Goal: Task Accomplishment & Management: Use online tool/utility

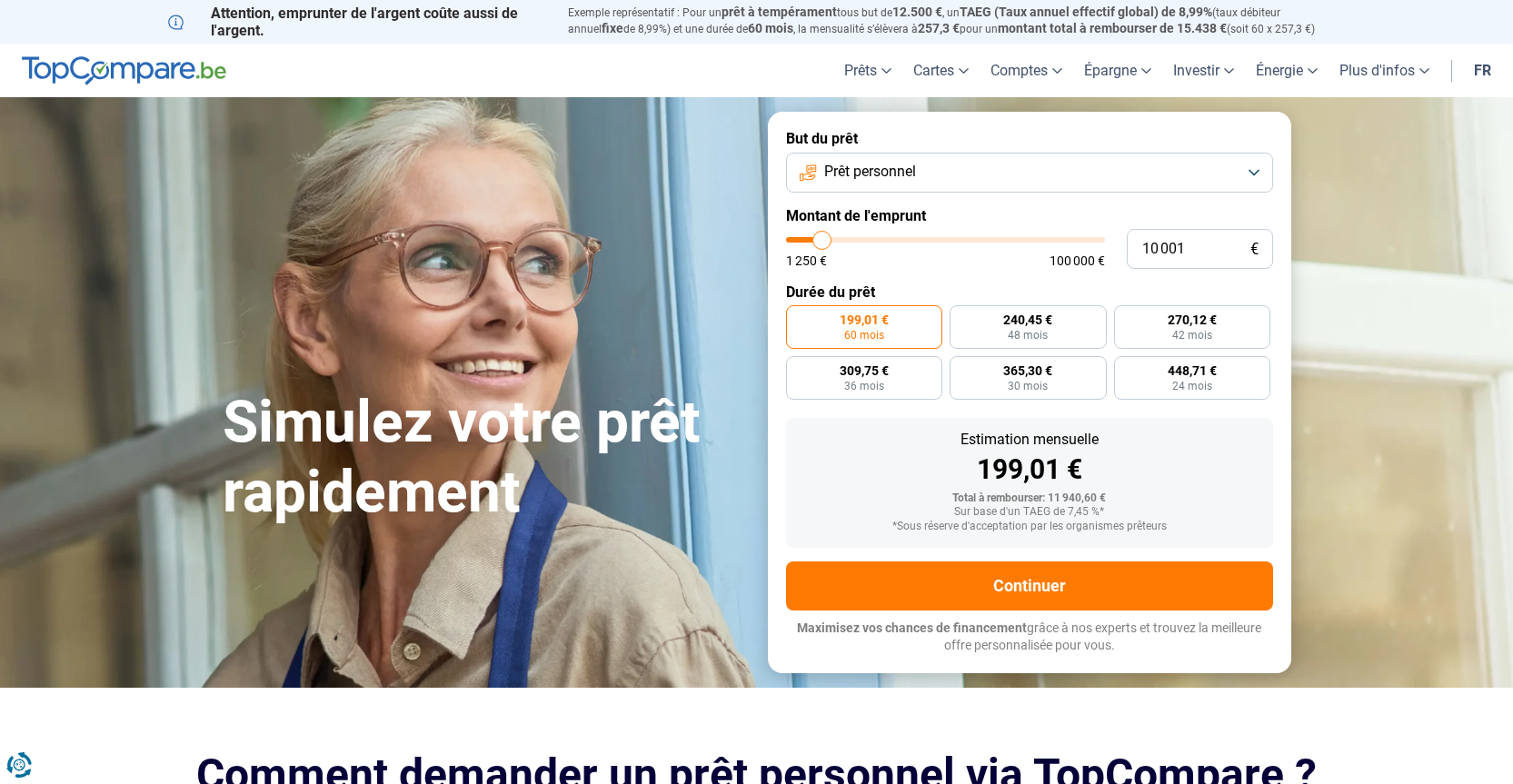
type input "11 000"
type input "11000"
type input "11 250"
type input "11250"
click at [826, 241] on input "range" at bounding box center [945, 240] width 319 height 6
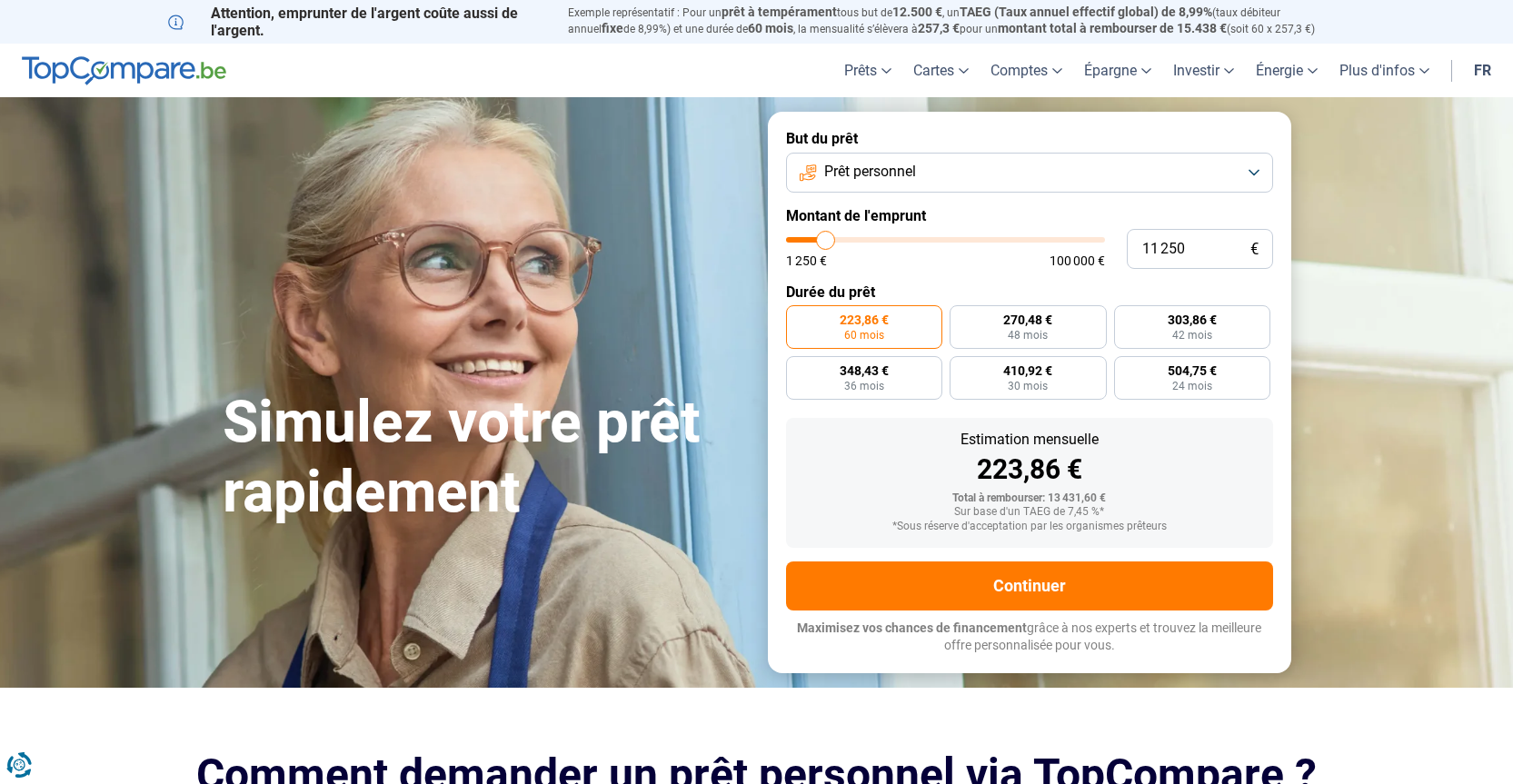
type input "12 750"
type input "12750"
type input "13 000"
type input "13000"
type input "13 500"
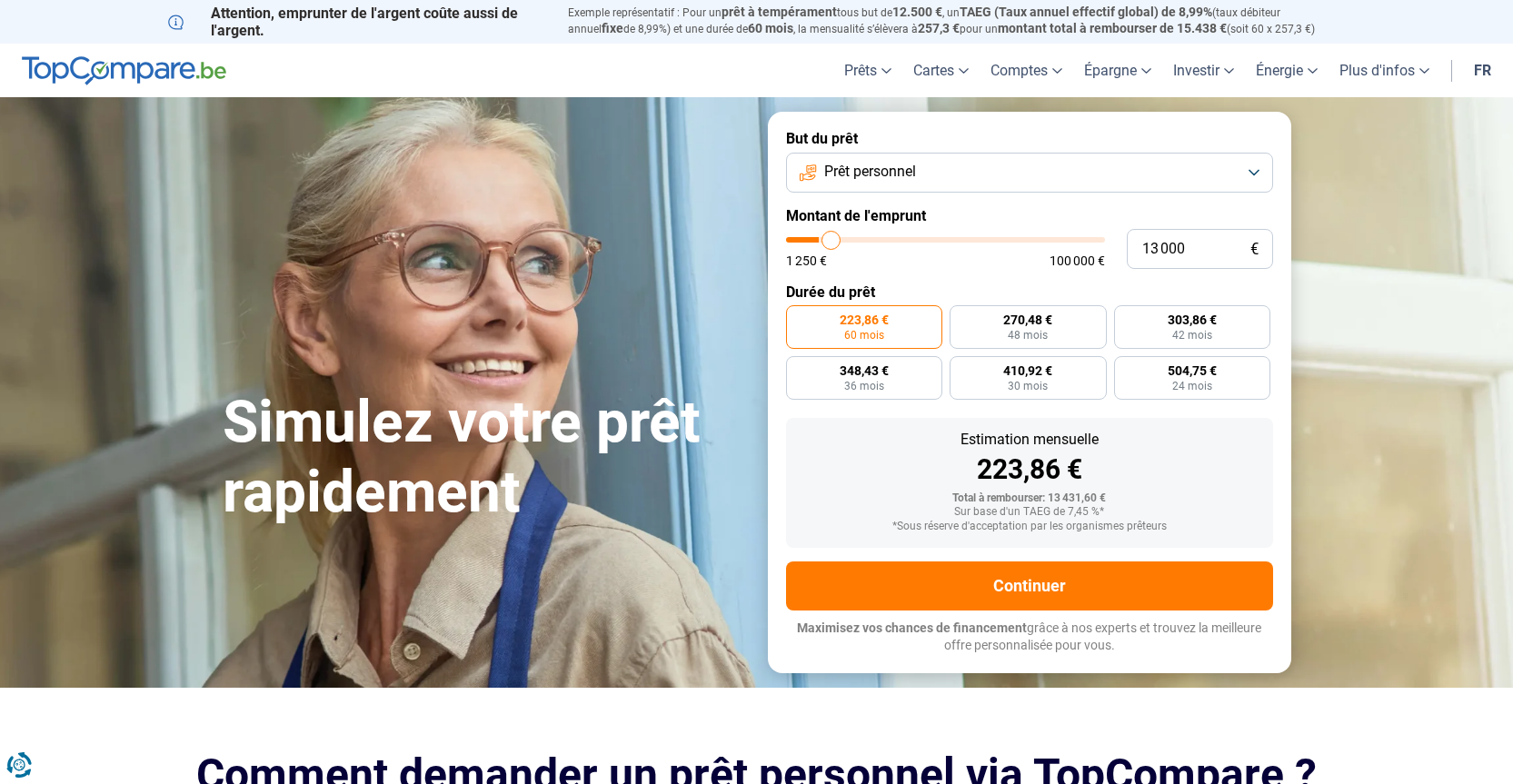
type input "13500"
type input "14 000"
type input "14000"
type input "14 250"
type input "14250"
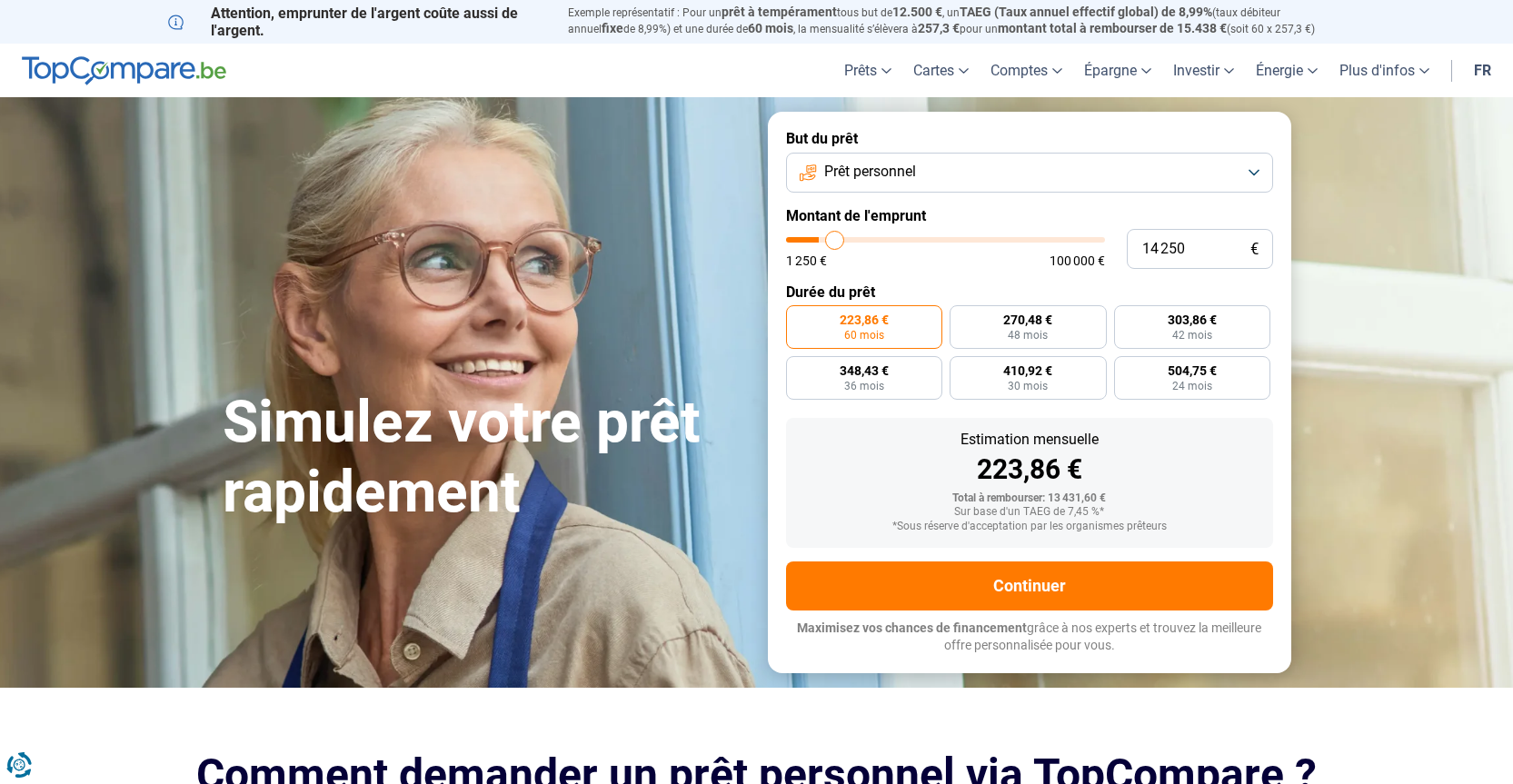
type input "14 500"
type input "14500"
type input "14 750"
type input "14750"
type input "16 000"
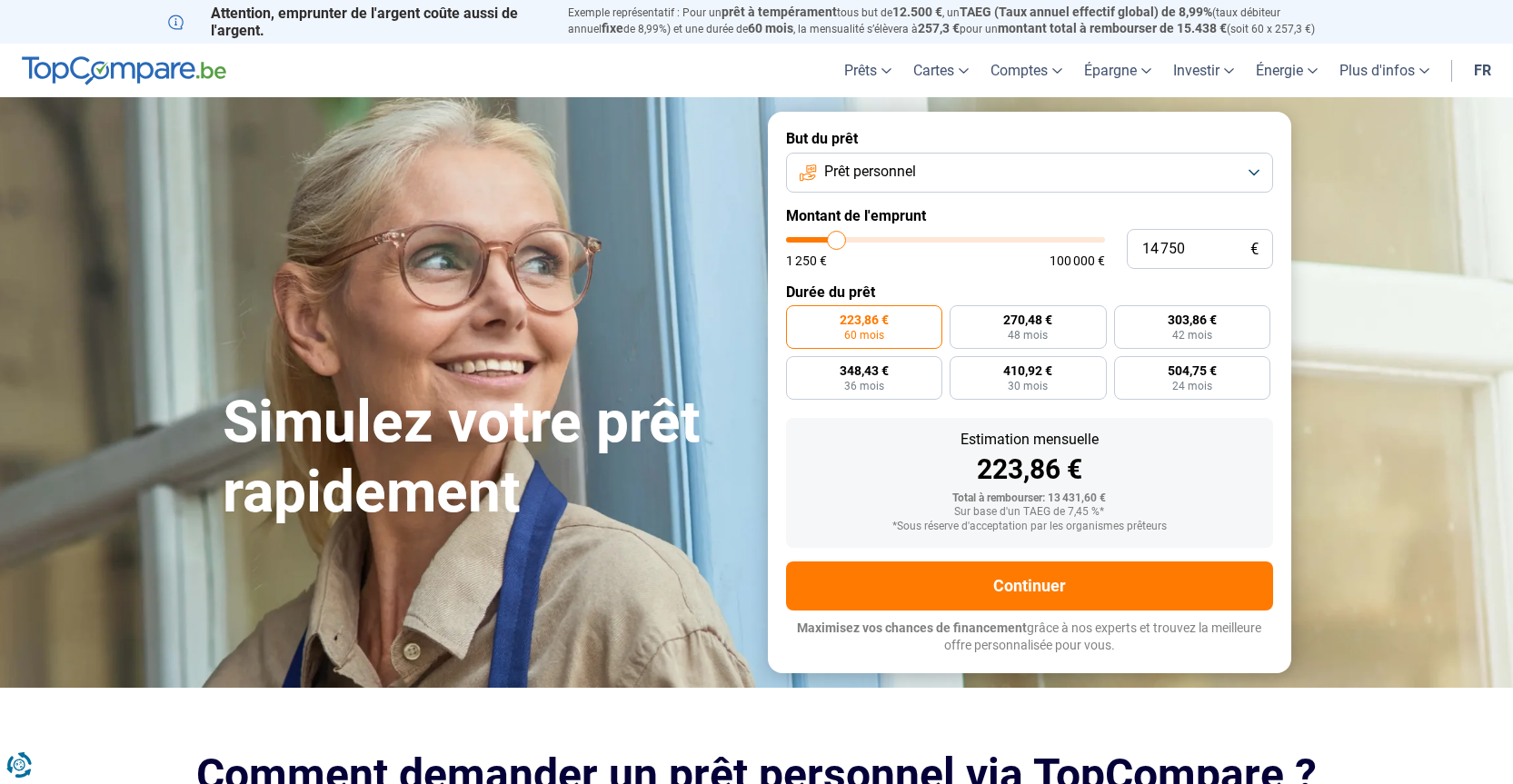
type input "16000"
type input "17 000"
type input "17000"
type input "17 500"
type input "17500"
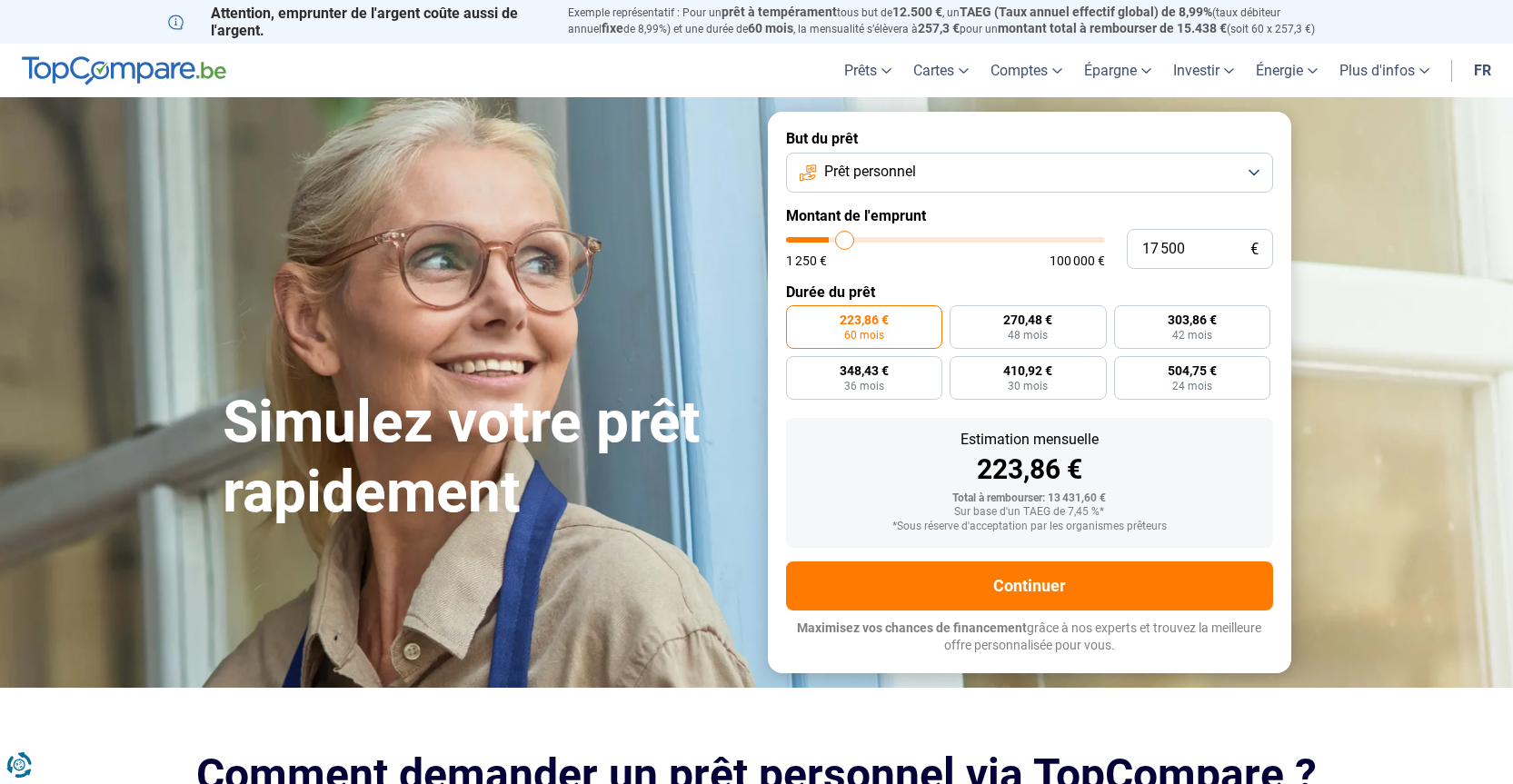
type input "17 750"
type input "17750"
type input "18 500"
type input "18500"
type input "18 750"
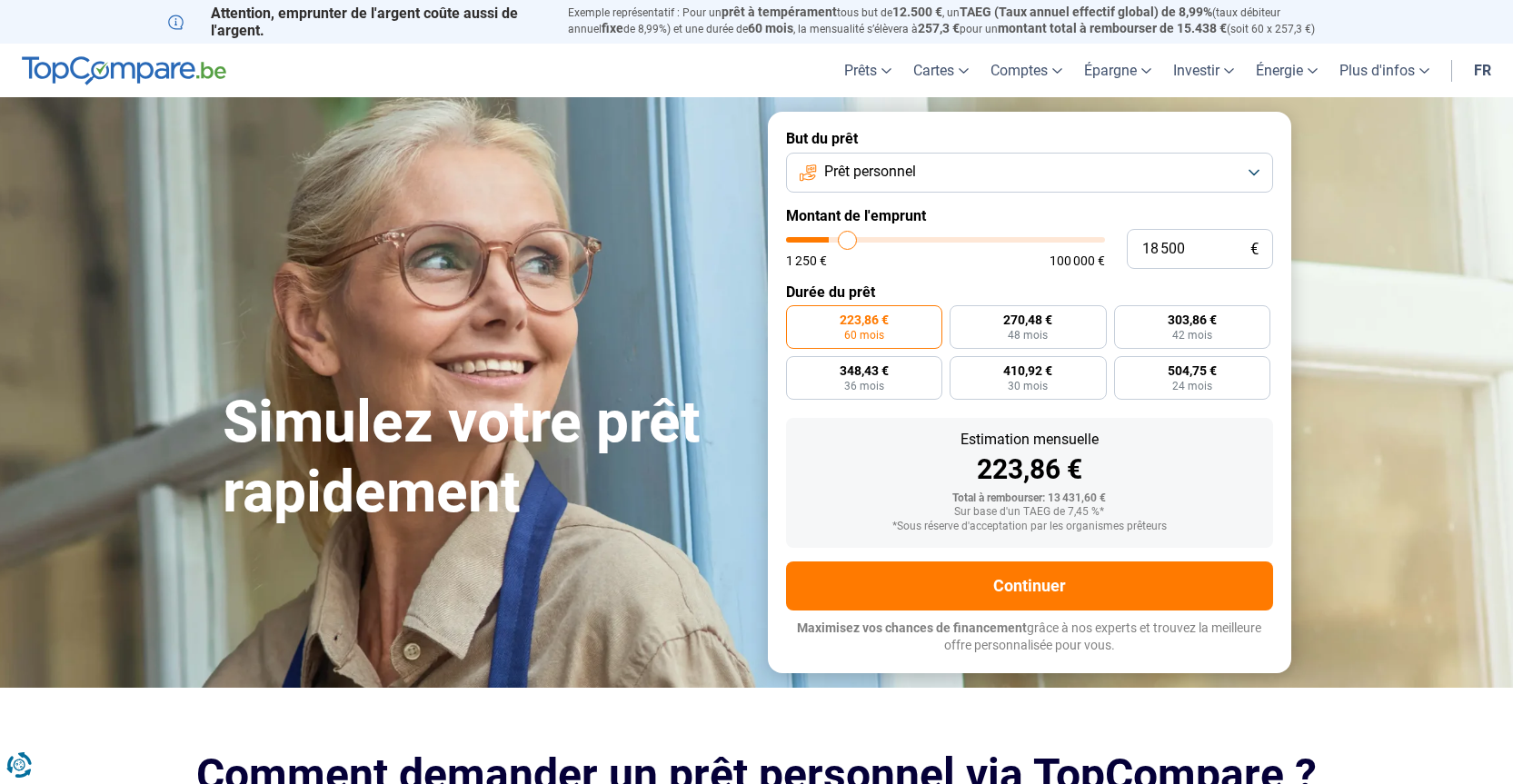
type input "18750"
type input "19 250"
type input "19250"
type input "19 750"
type input "19750"
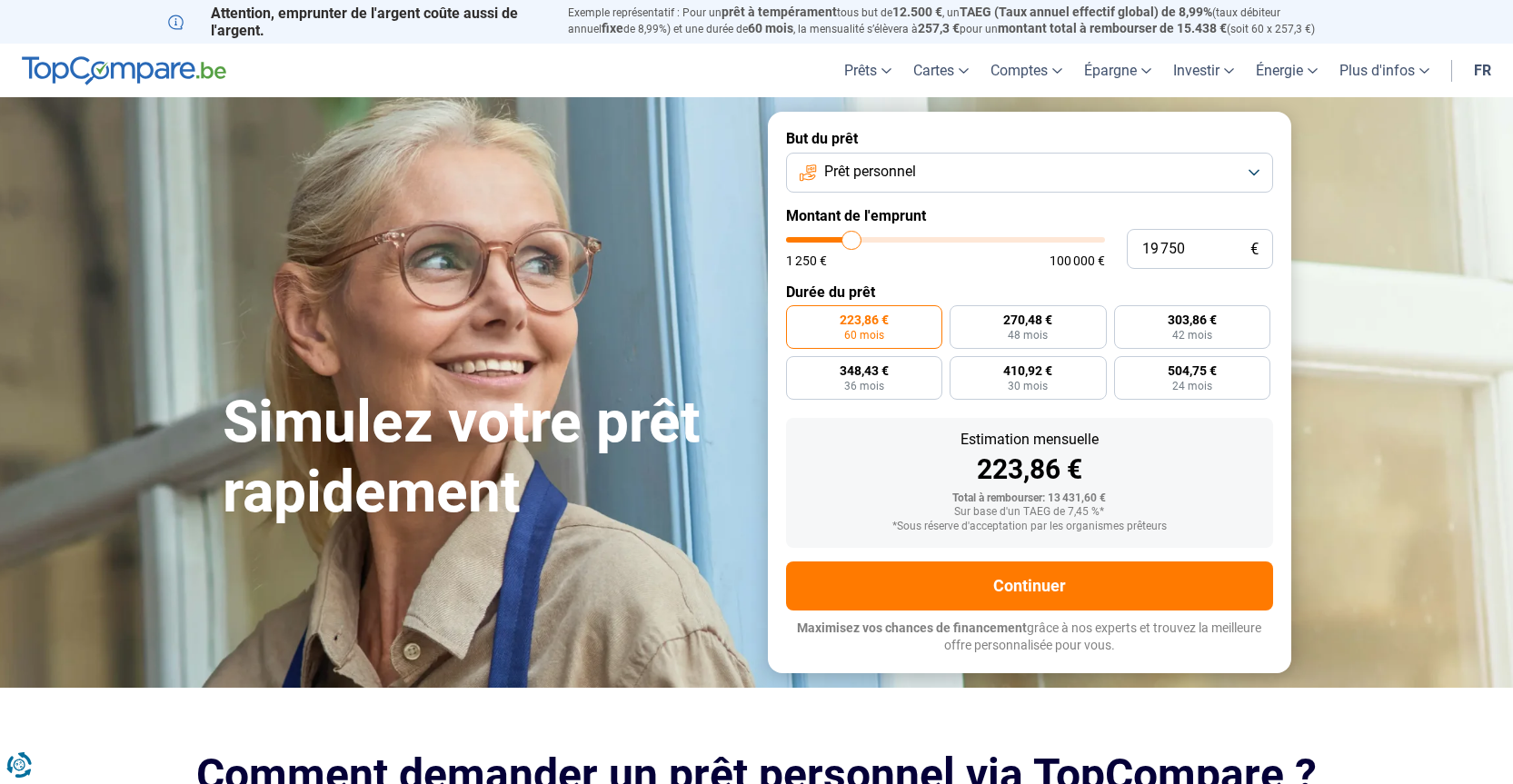
type input "20 250"
type input "20250"
type input "20 500"
type input "20500"
type input "21 250"
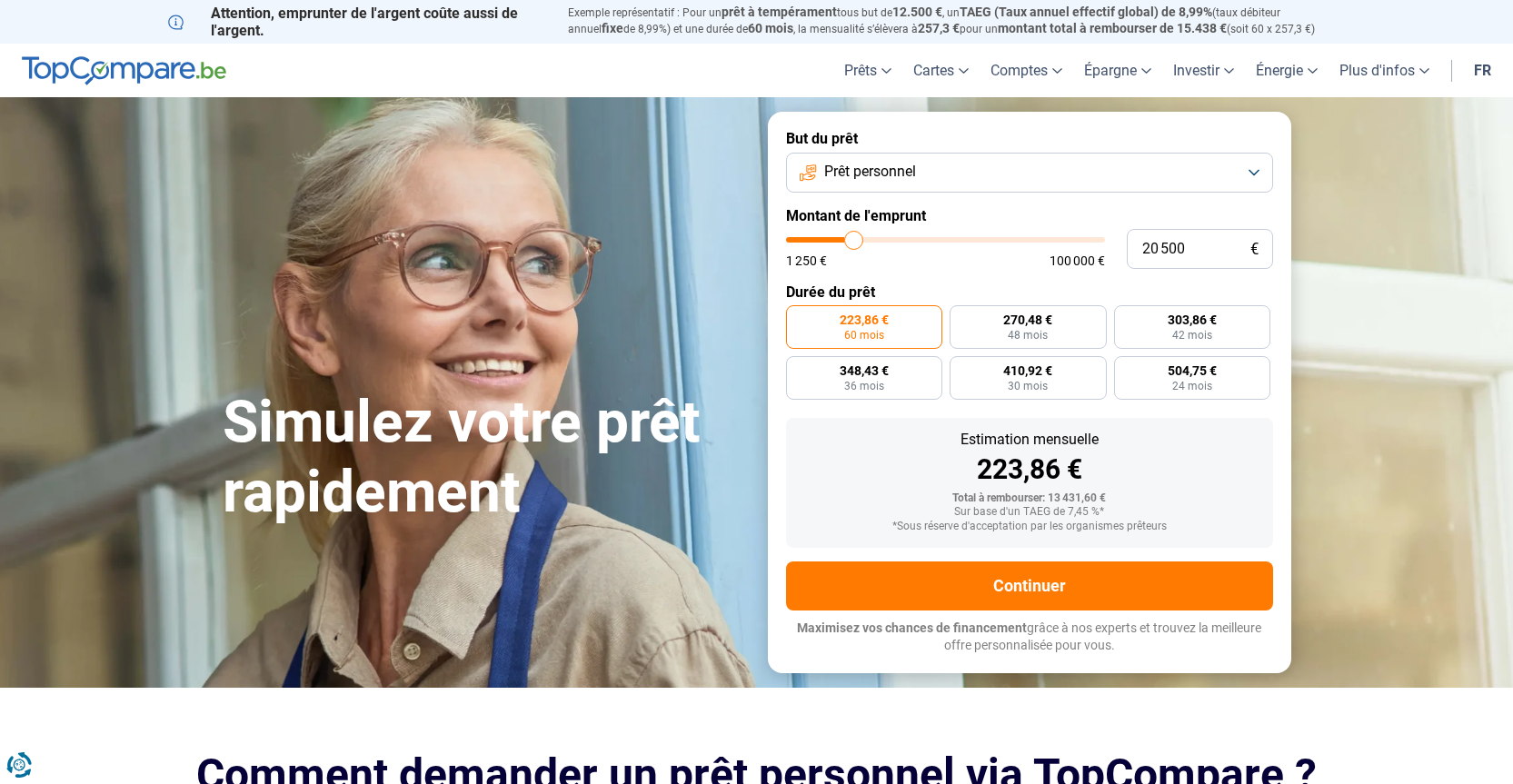
type input "21250"
type input "21 500"
type input "21500"
type input "22 250"
type input "22250"
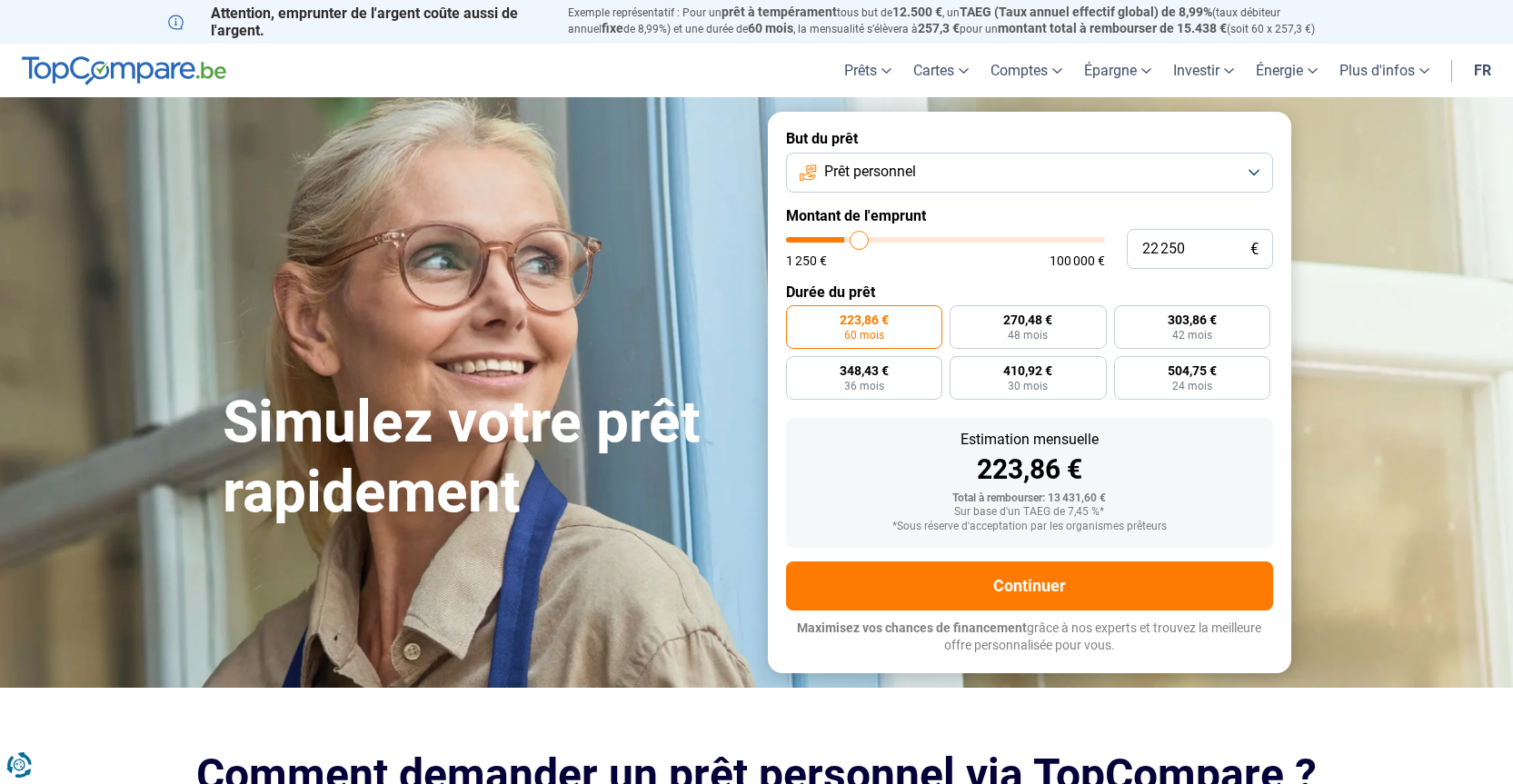
type input "23 250"
type input "23250"
type input "23 500"
type input "23500"
type input "23 750"
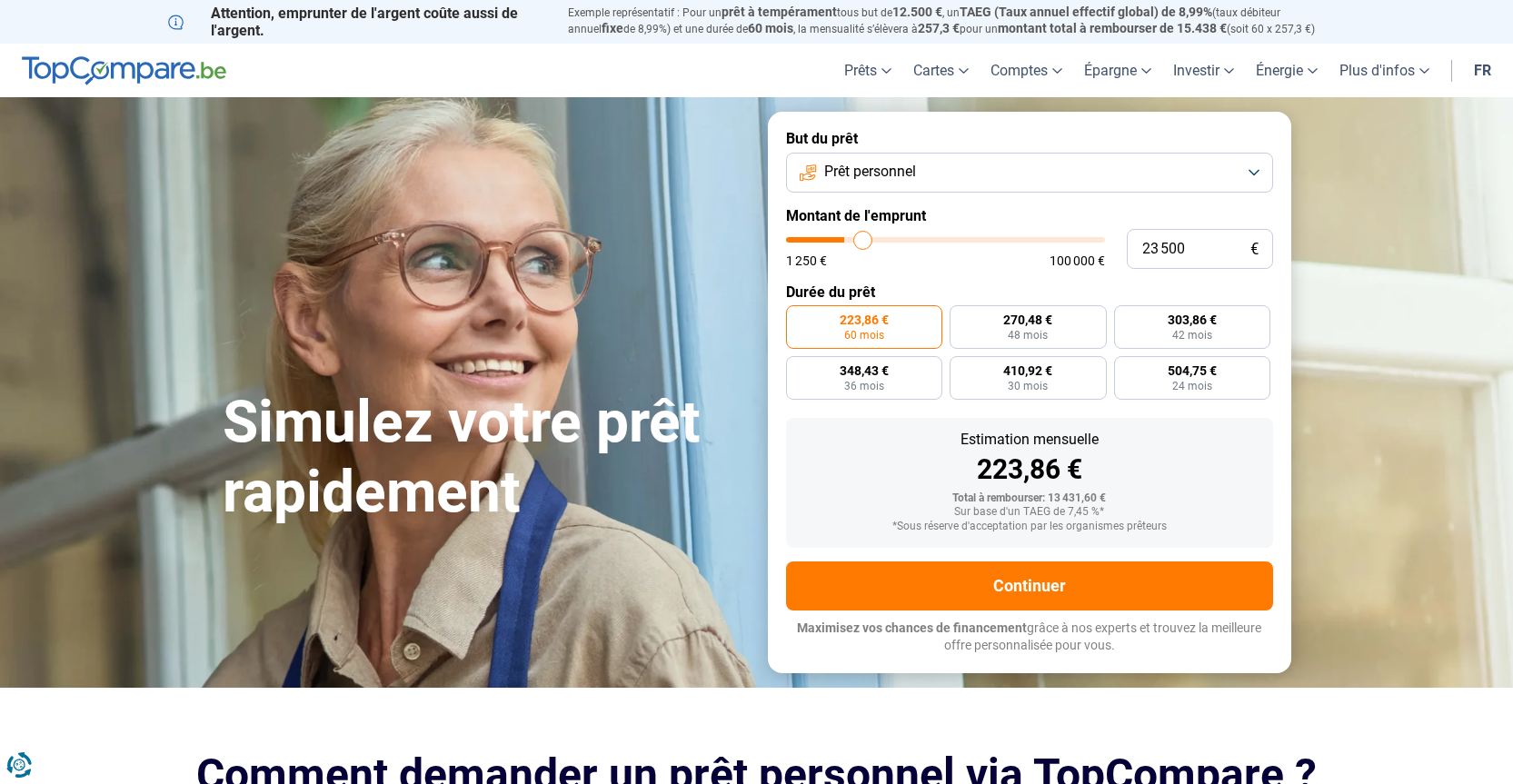
type input "23750"
type input "24 250"
type input "24250"
type input "23 750"
type input "23750"
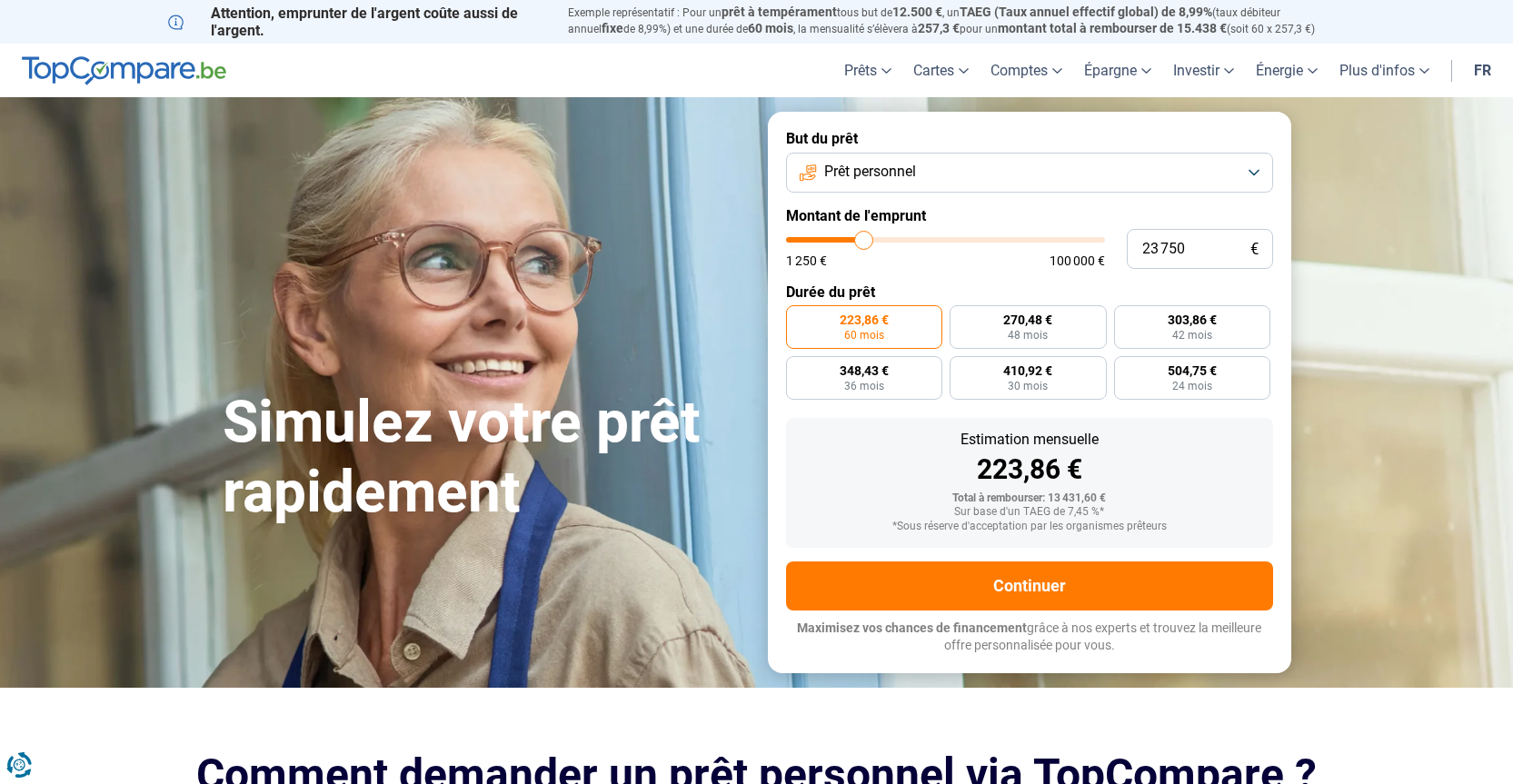
type input "23 500"
type input "23500"
type input "23 250"
type input "23250"
type input "23 000"
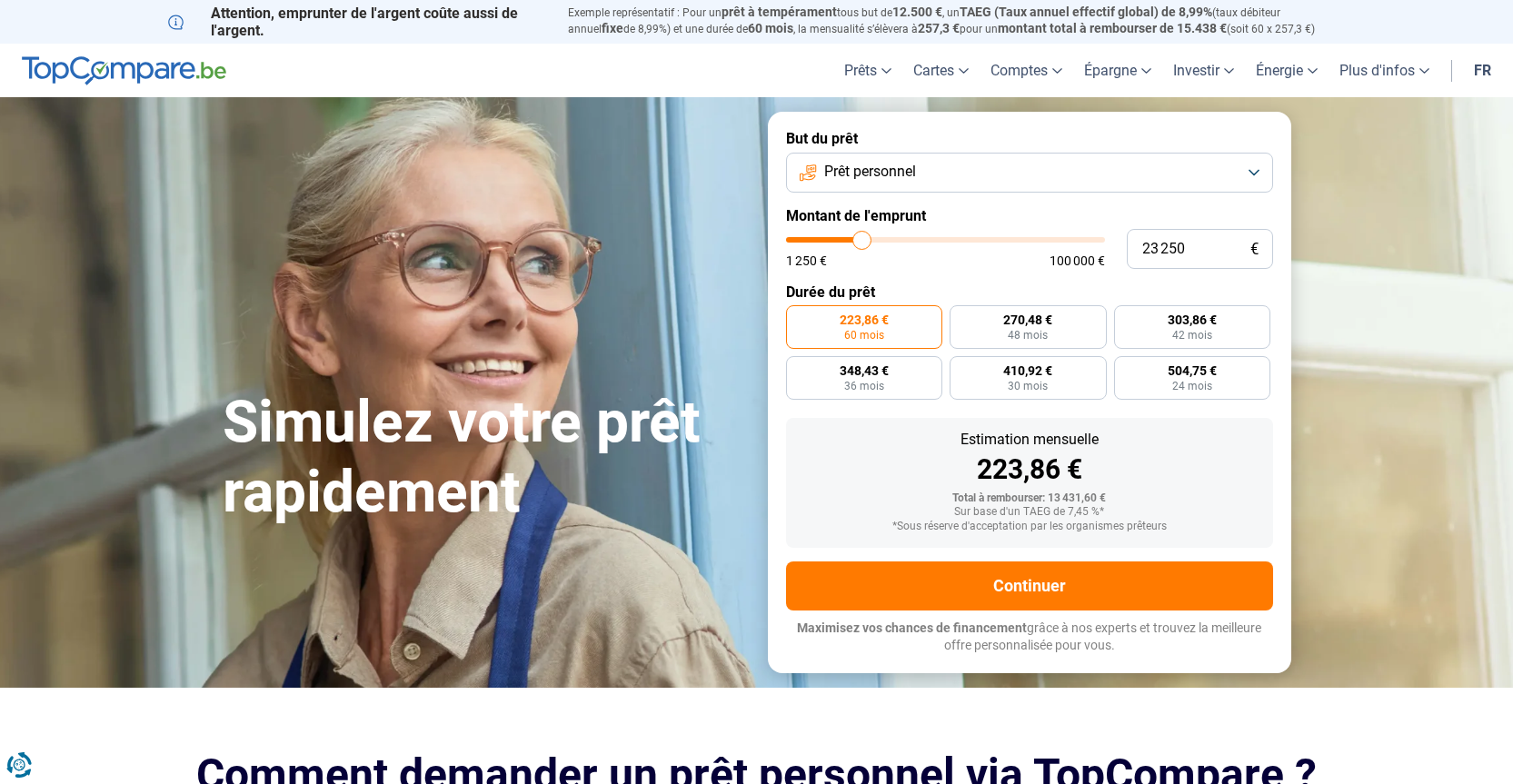
type input "23000"
type input "22 750"
type input "22750"
type input "22 250"
type input "22250"
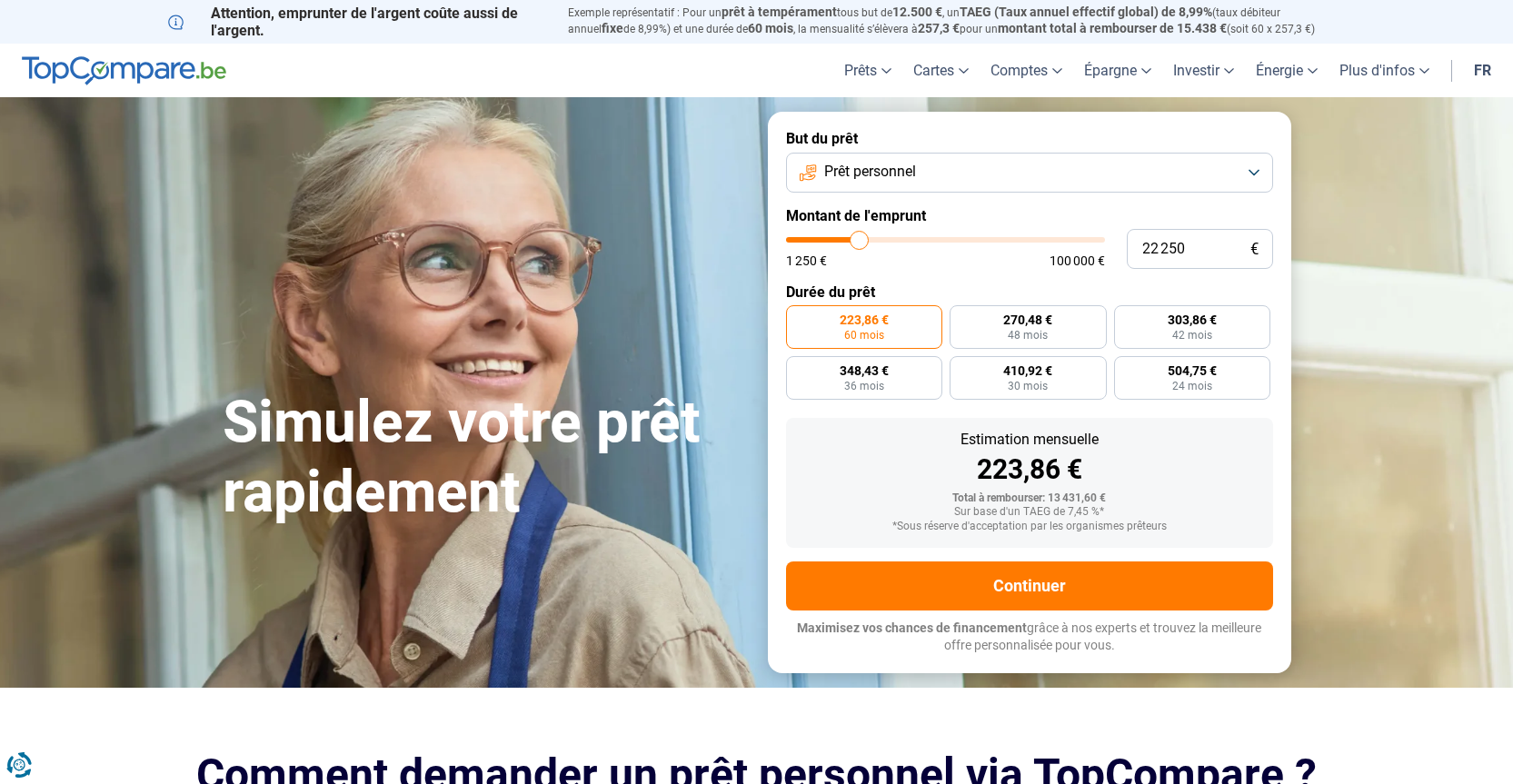
type input "21 750"
type input "21750"
type input "21 500"
type input "21500"
type input "20 750"
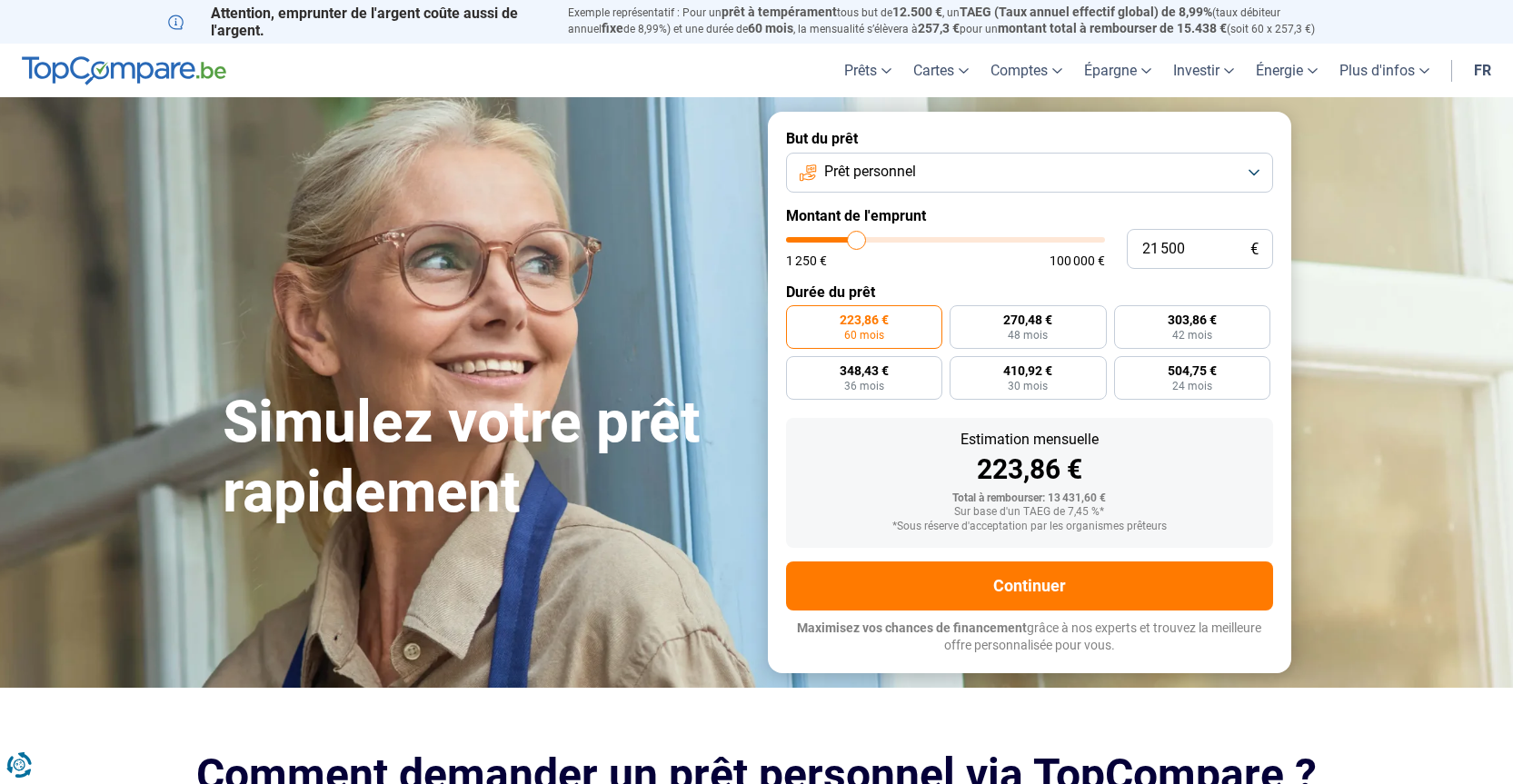
type input "20750"
type input "20 500"
type input "20500"
type input "20 000"
type input "20000"
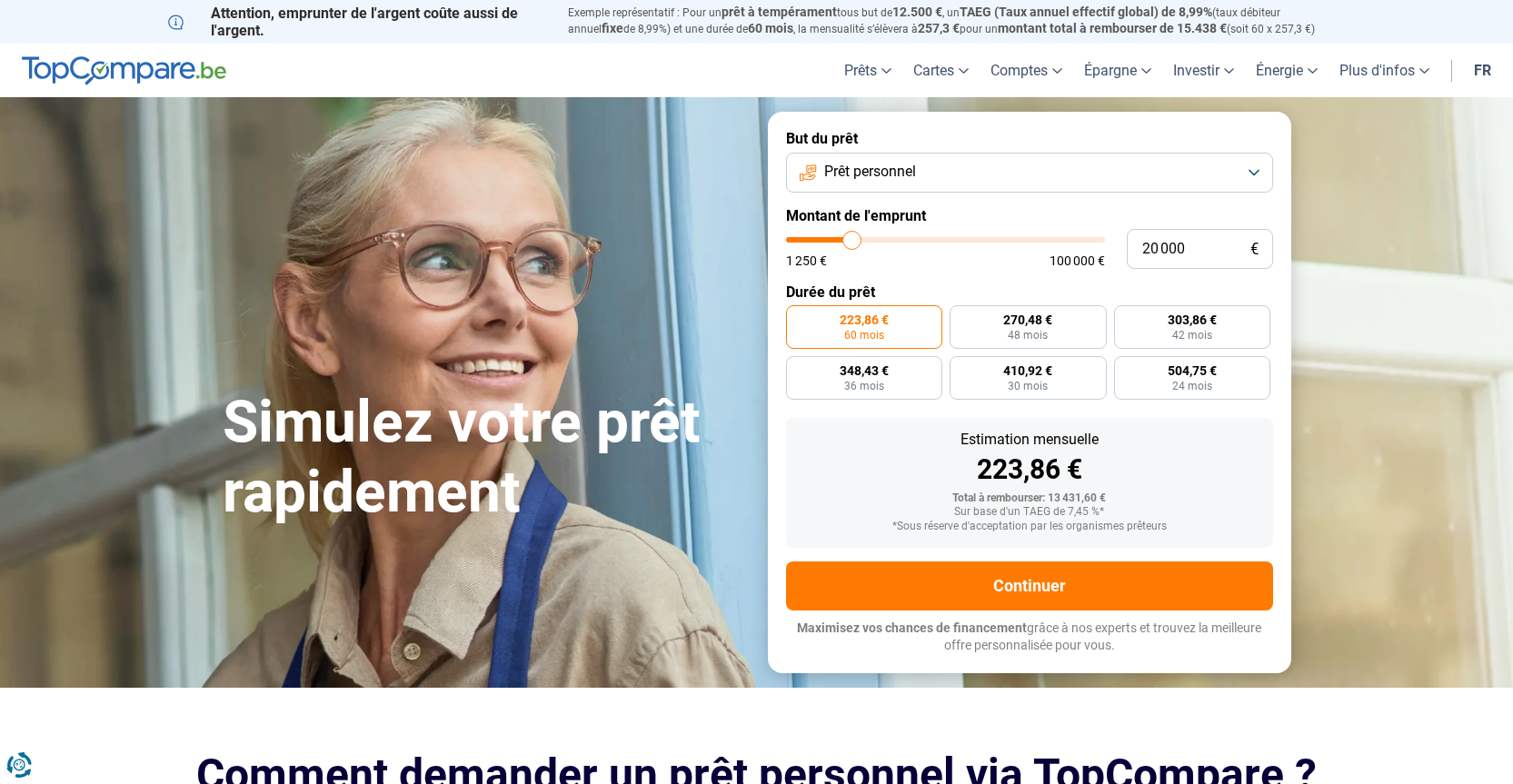
type input "19 750"
type input "19750"
type input "19 250"
type input "19250"
type input "19 000"
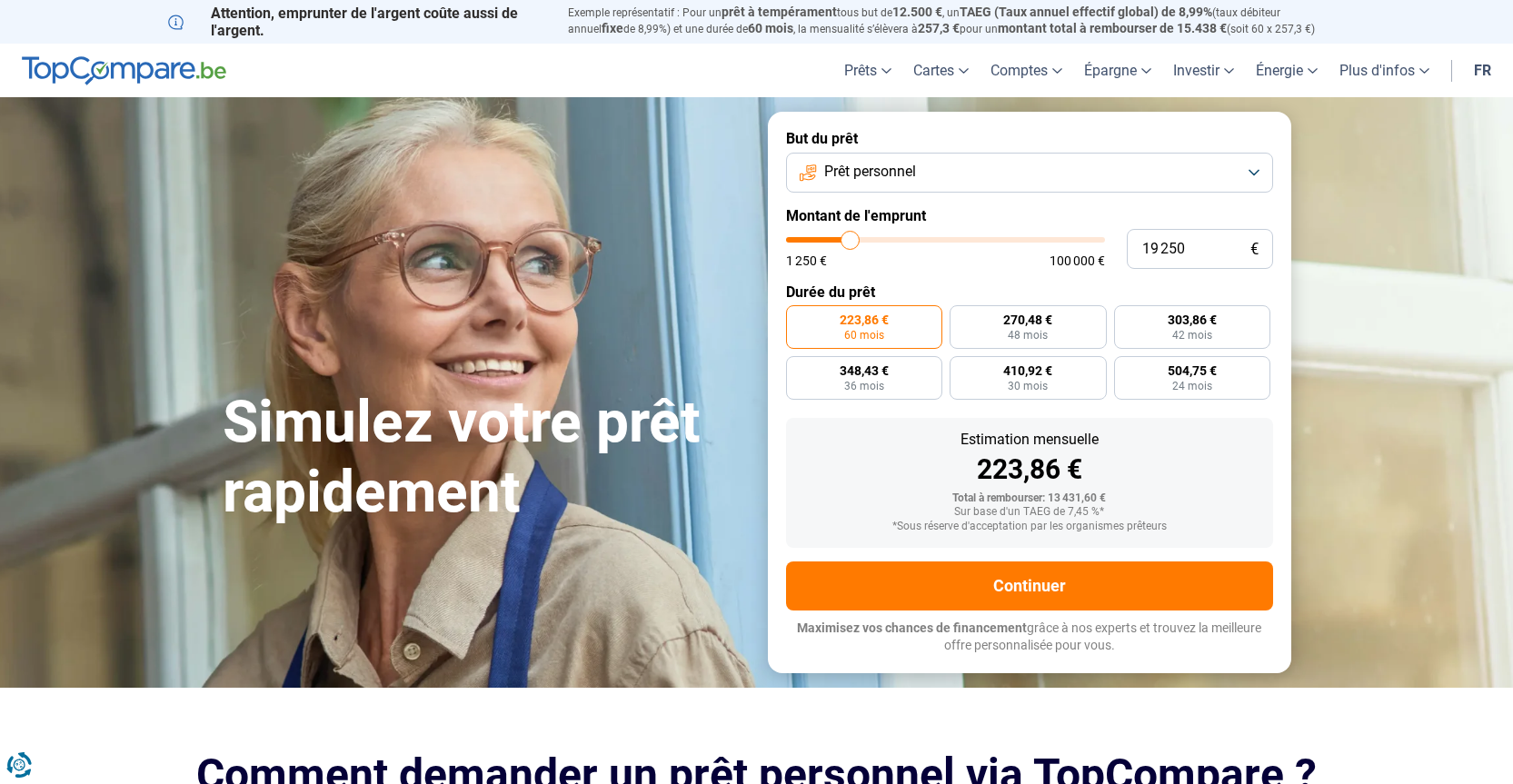
type input "19000"
type input "18 750"
type input "18750"
type input "18 000"
type input "18000"
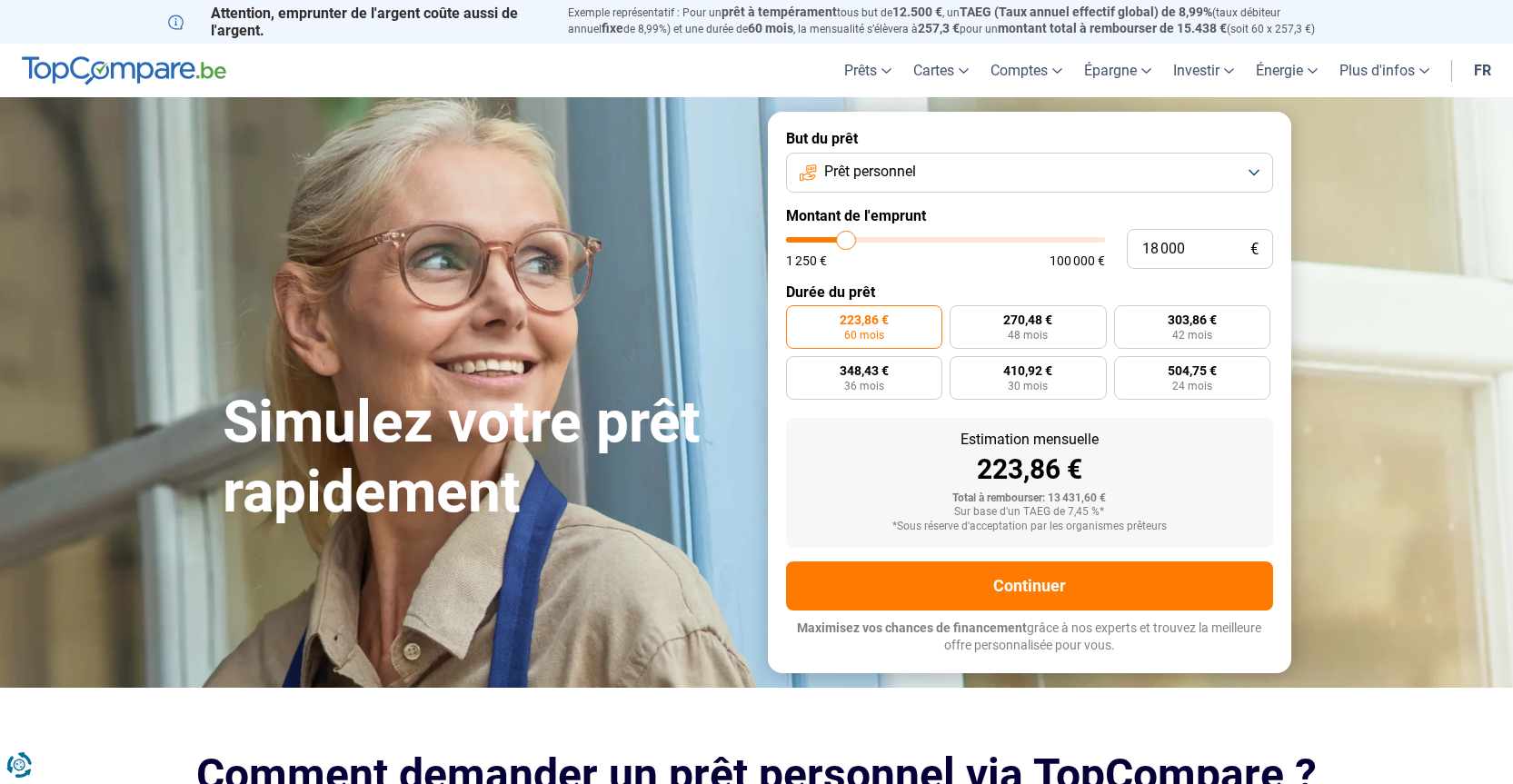
type input "17 750"
type input "17750"
type input "17 250"
type input "17250"
type input "17 000"
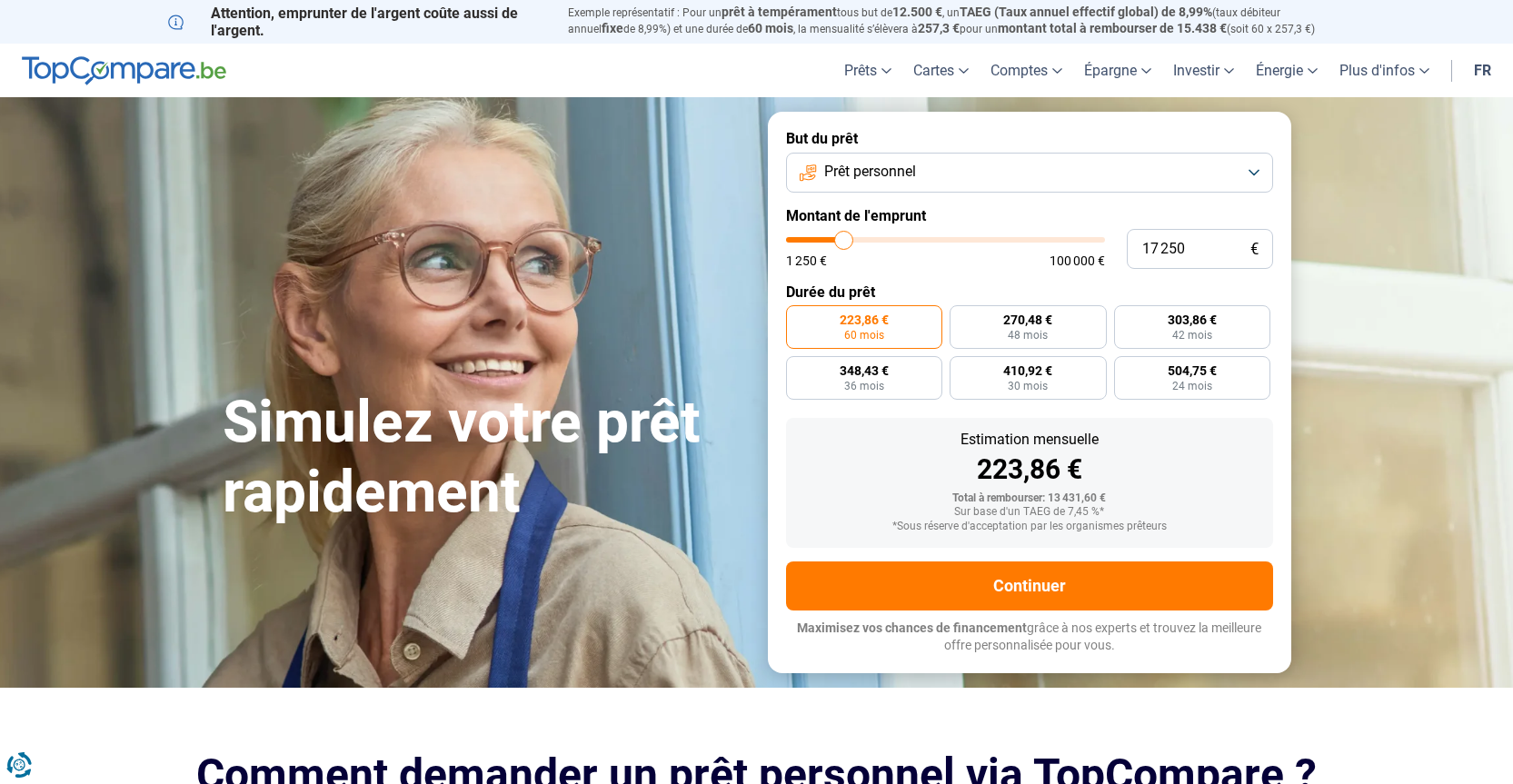
type input "17000"
type input "16 250"
type input "16250"
type input "15 750"
type input "15750"
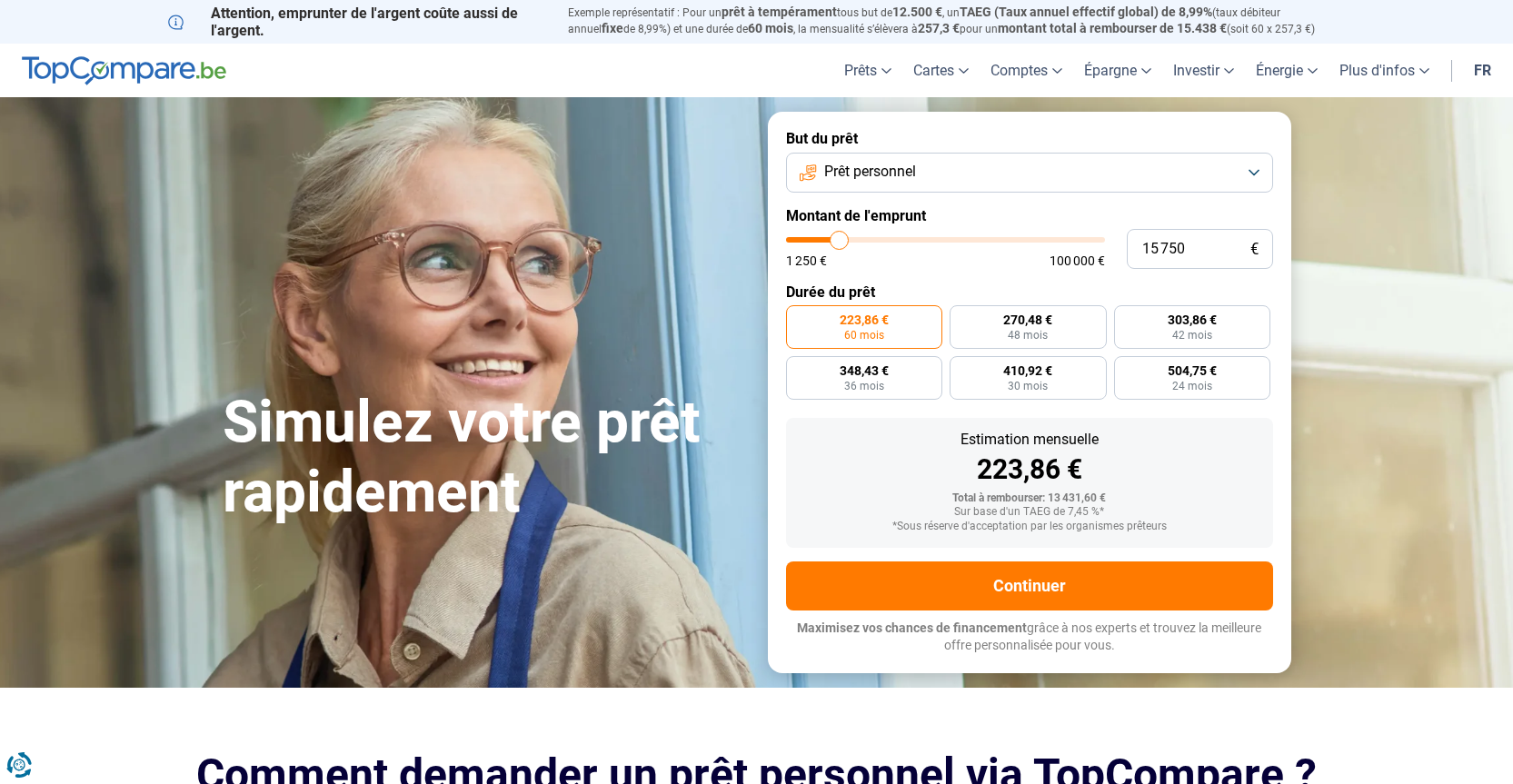
type input "15 500"
type input "15500"
type input "15 000"
type input "15000"
type input "14 250"
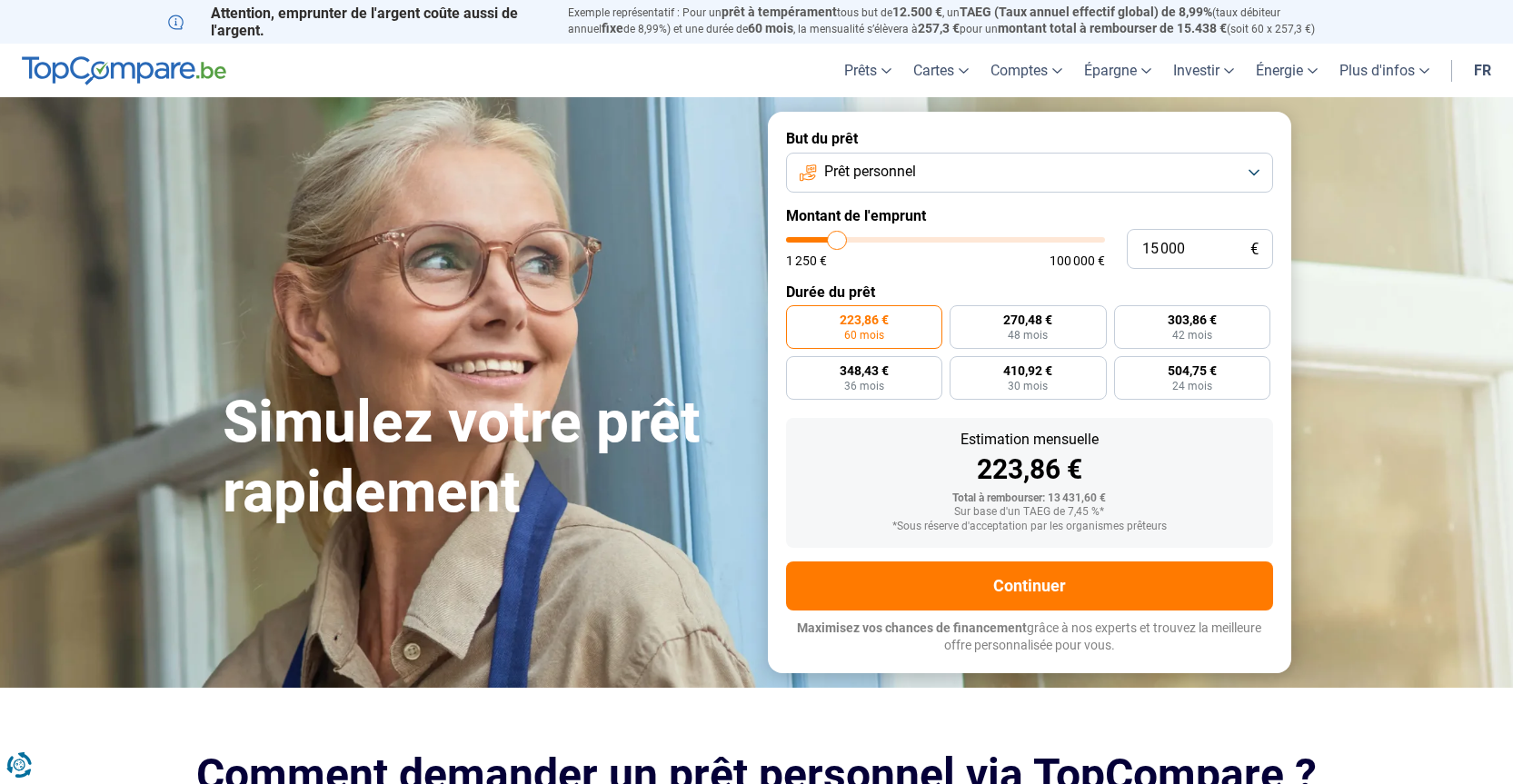
type input "14250"
type input "13 250"
type input "13250"
type input "12 750"
type input "12750"
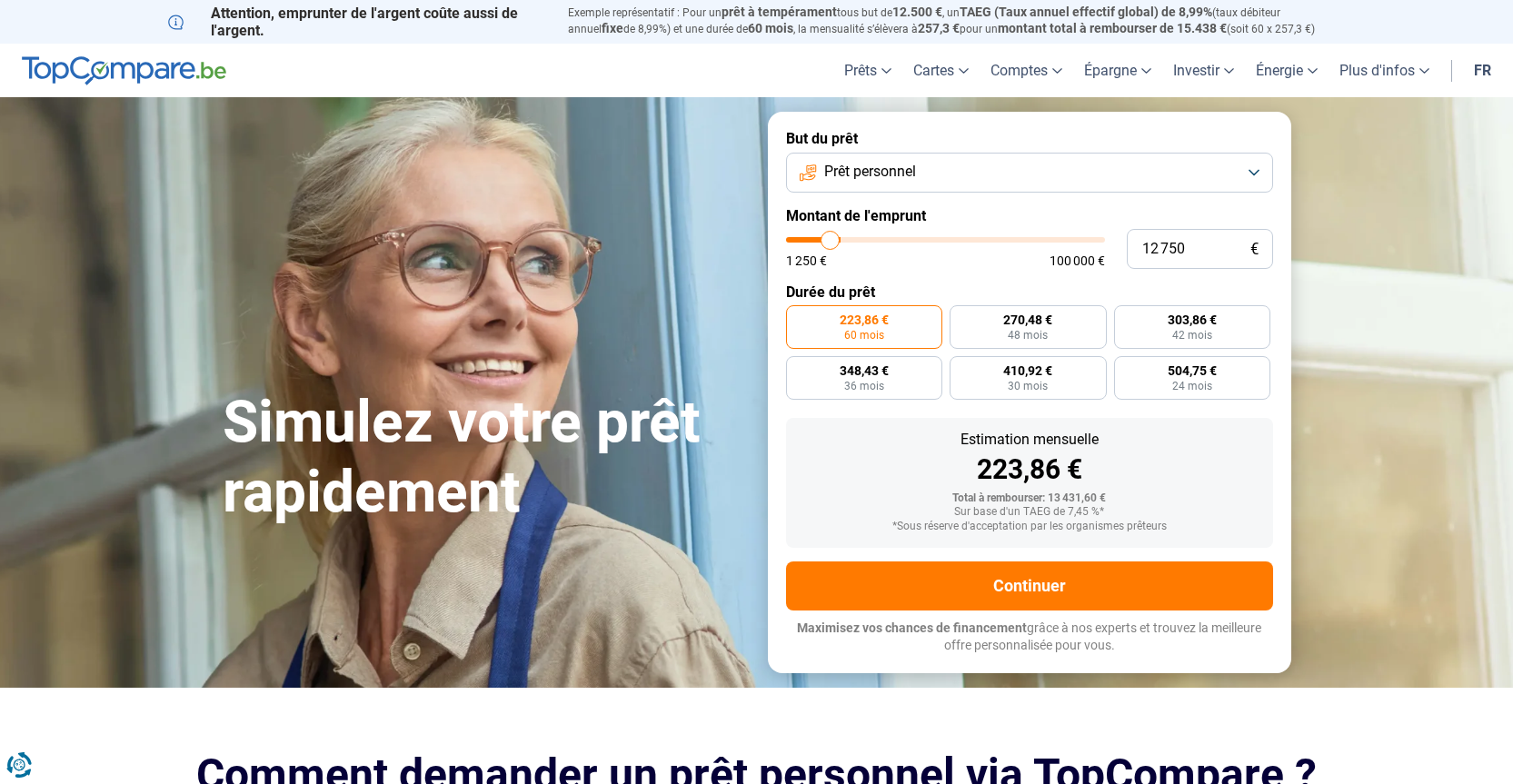
type input "12 500"
type input "12500"
type input "12 000"
type input "12000"
type input "11 750"
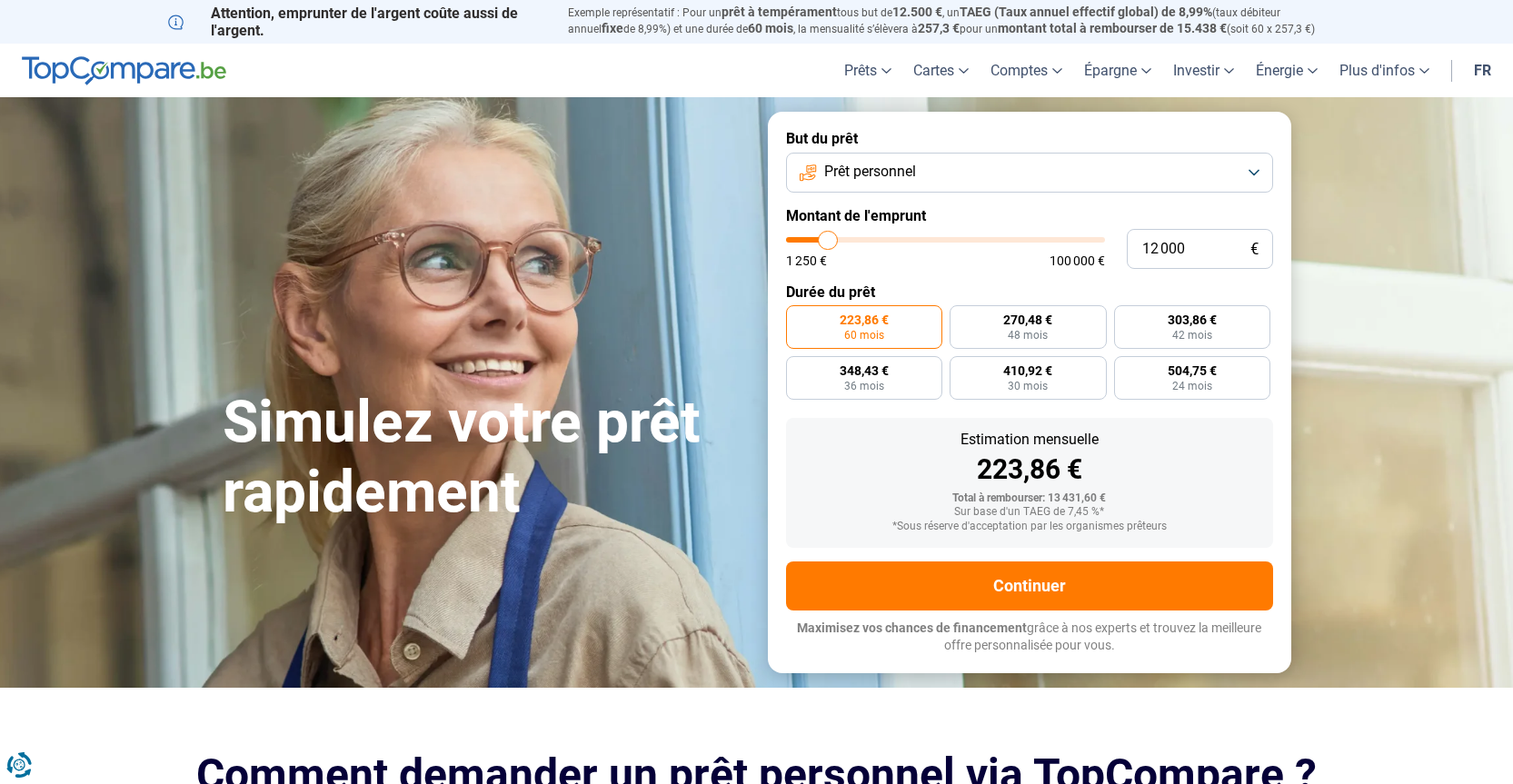
type input "11750"
type input "11 500"
type input "11500"
type input "11 000"
type input "11000"
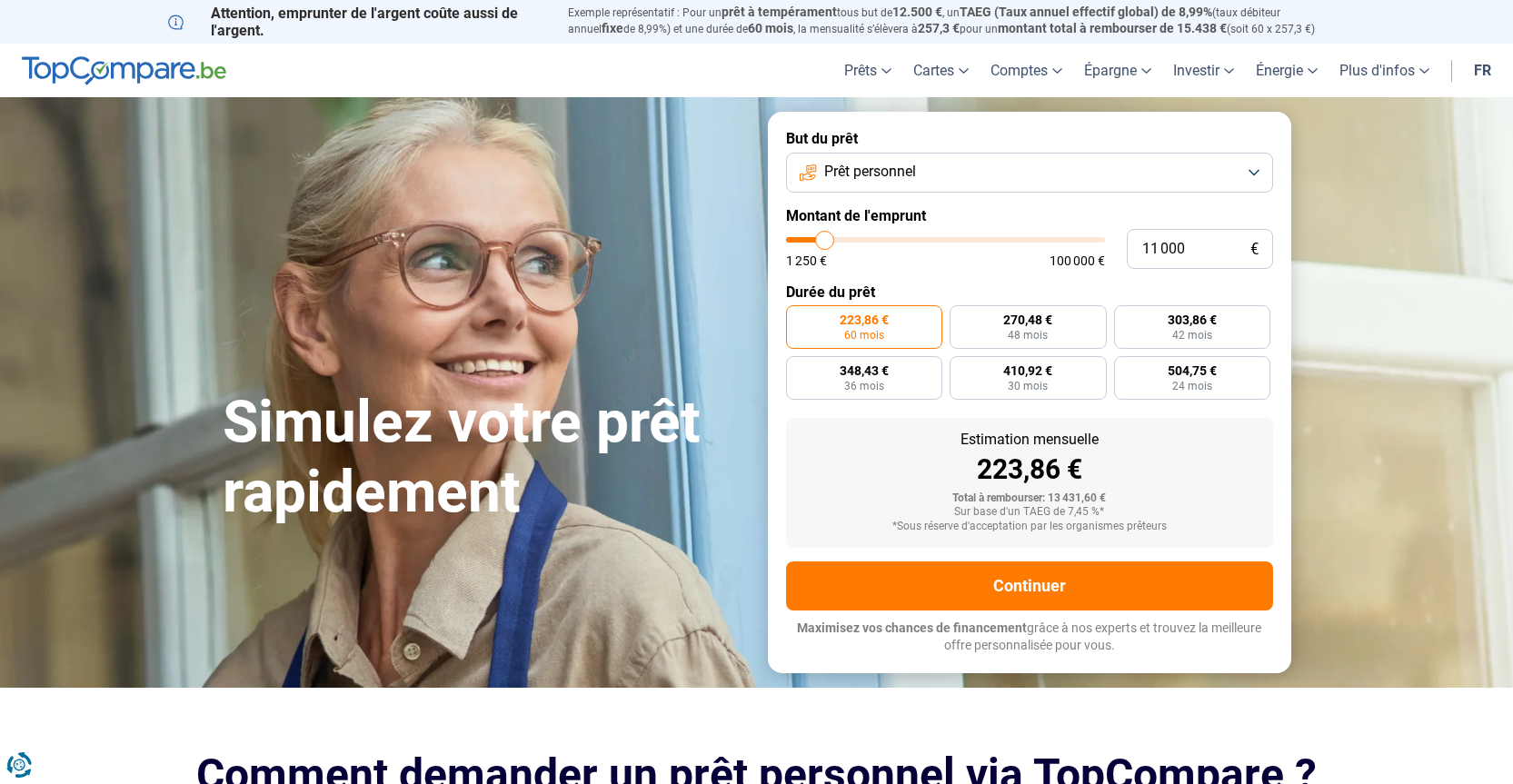
type input "9 750"
type input "9750"
type input "9 000"
type input "9000"
type input "8 750"
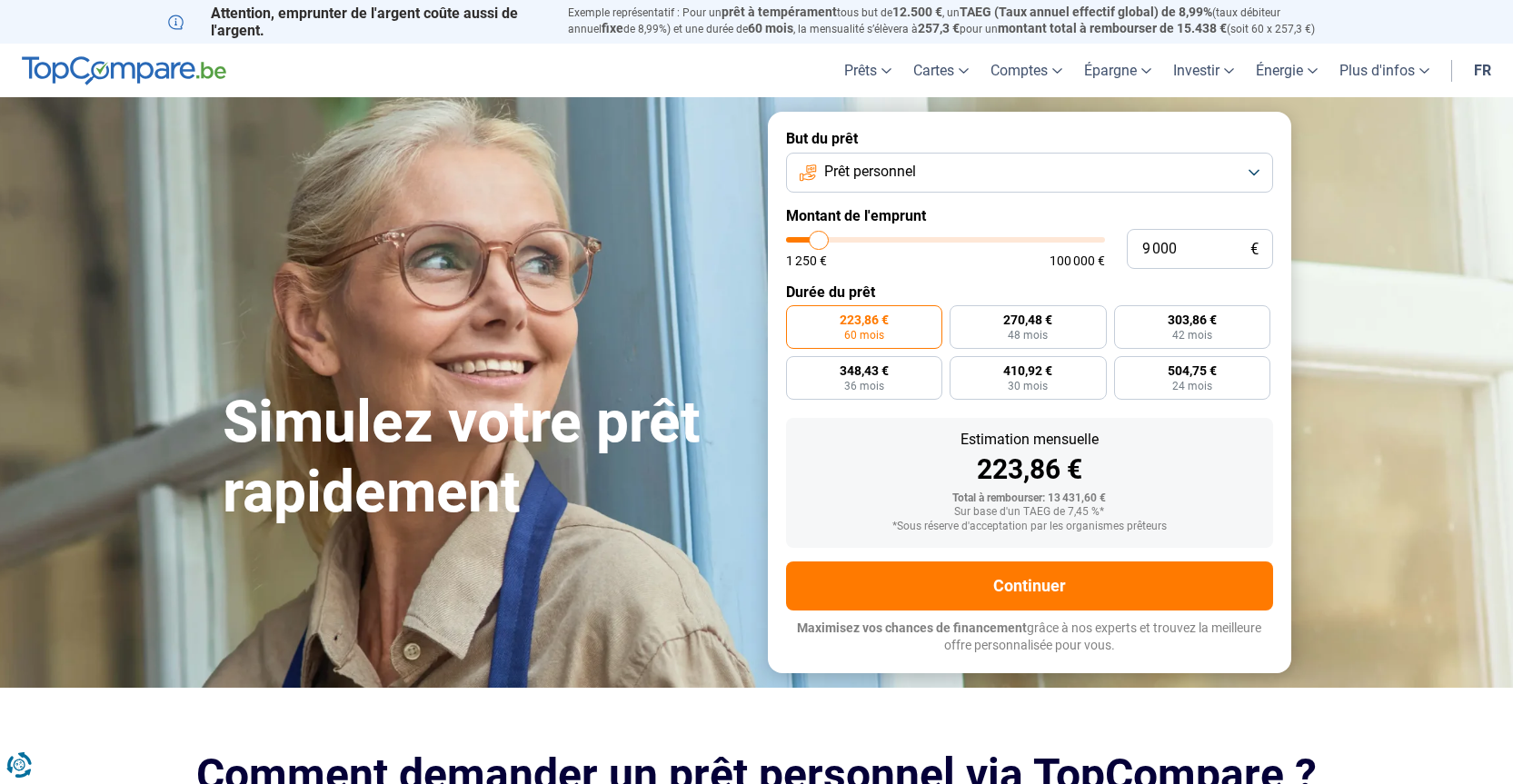
type input "8750"
type input "8 250"
type input "8250"
type input "8 000"
type input "8000"
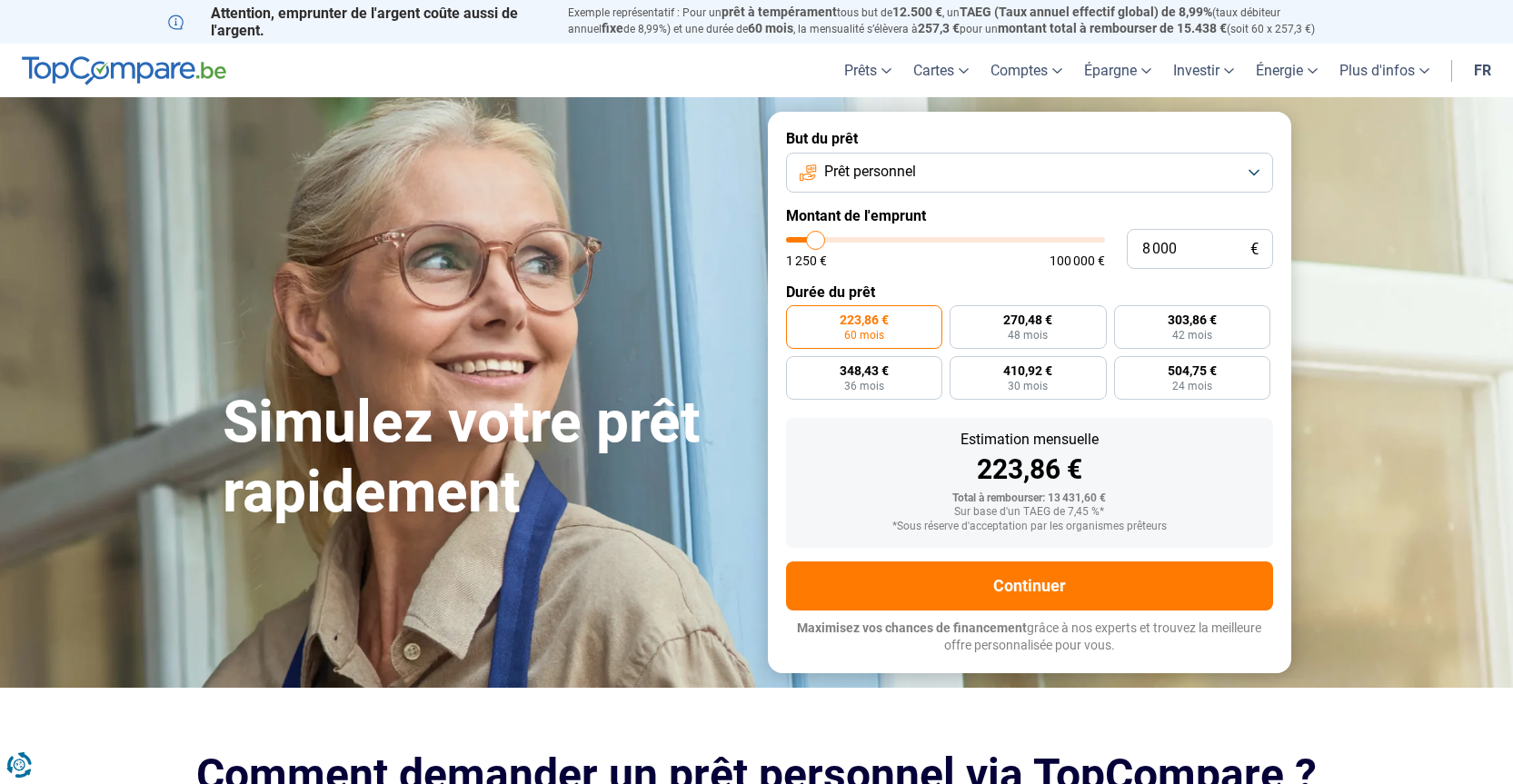
type input "7 250"
type input "7250"
type input "7 000"
type input "7000"
type input "6 000"
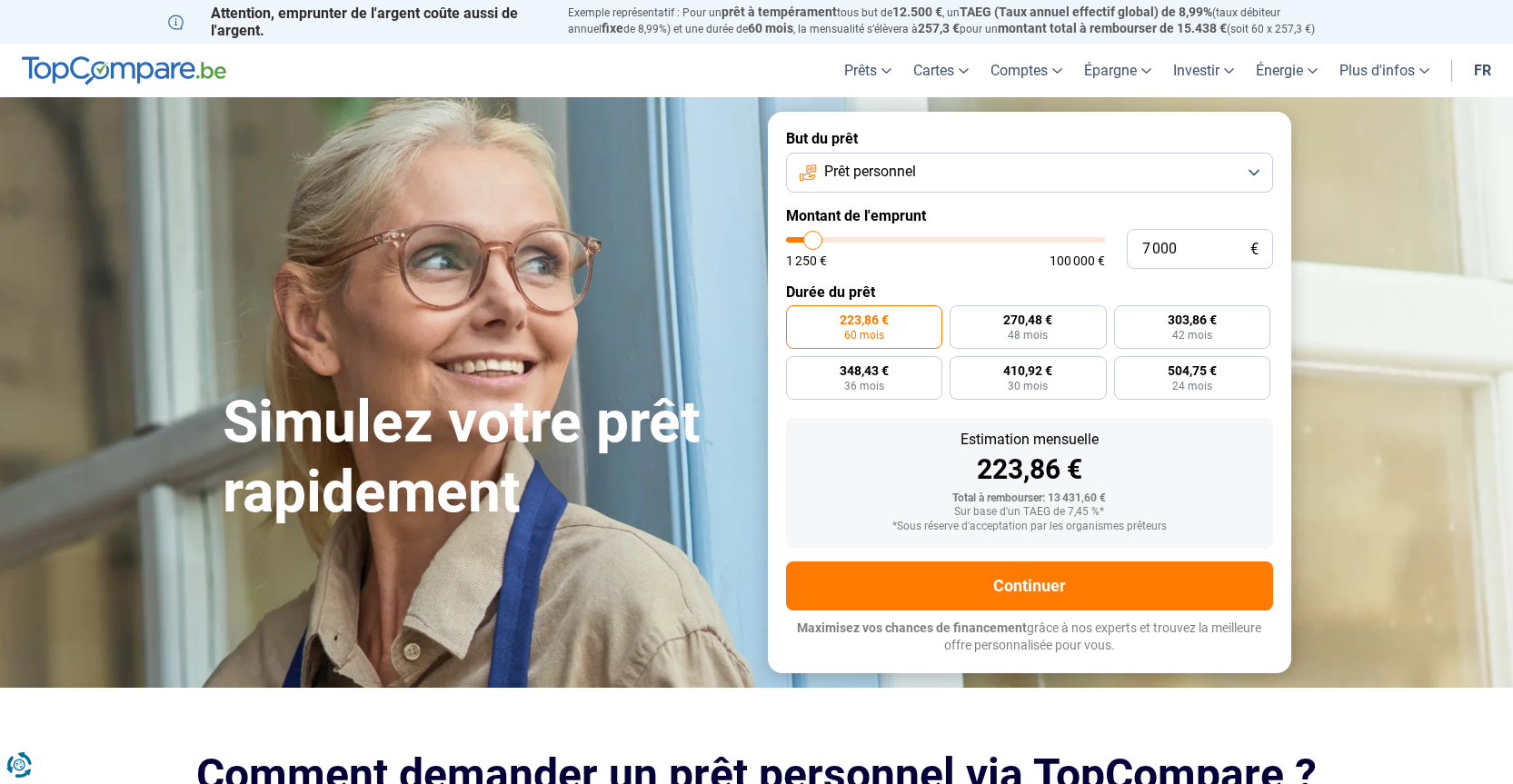
type input "6000"
type input "5 250"
type input "5250"
type input "4 250"
type input "4250"
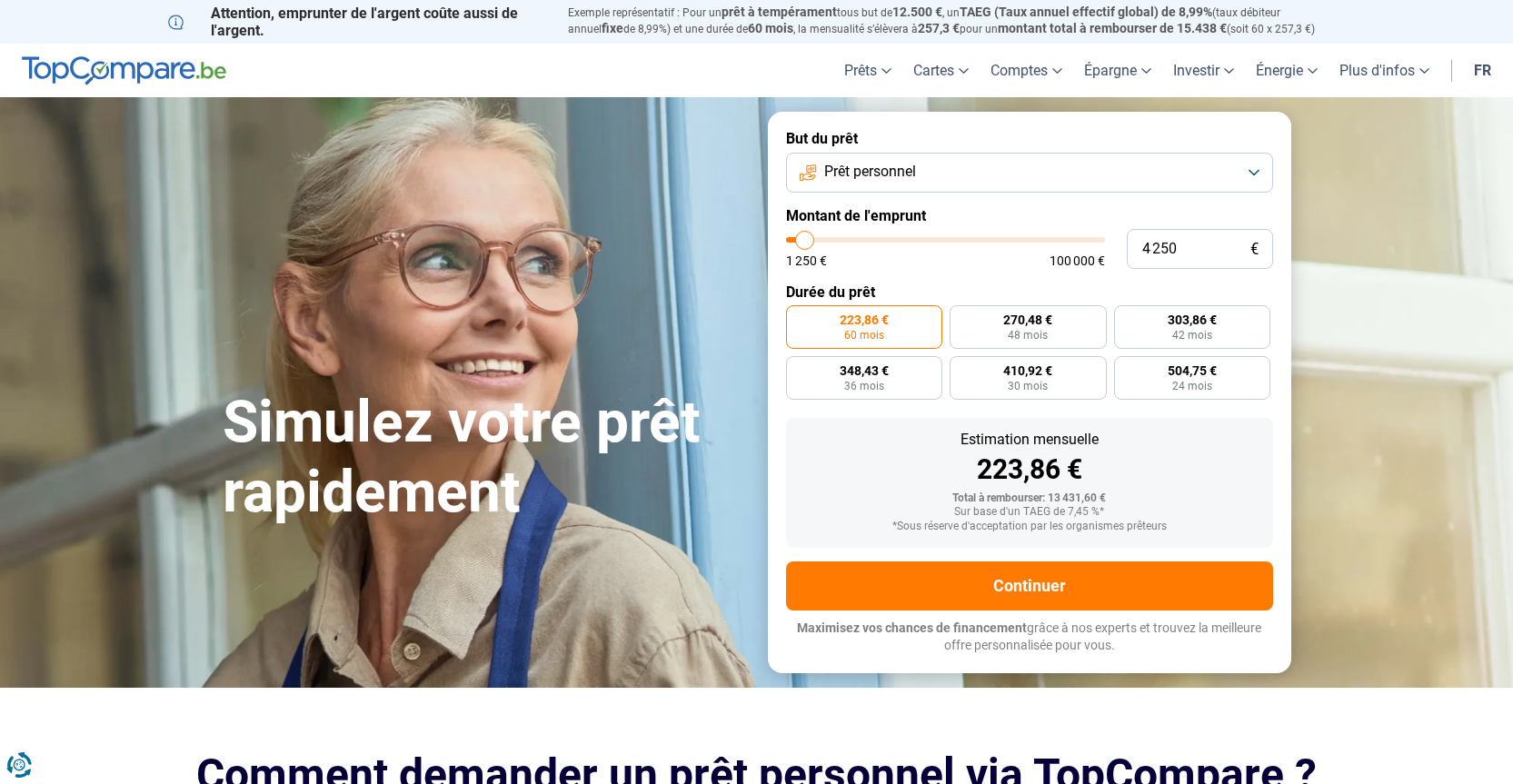
type input "3 750"
type input "3750"
type input "3 500"
type input "3500"
type input "3 000"
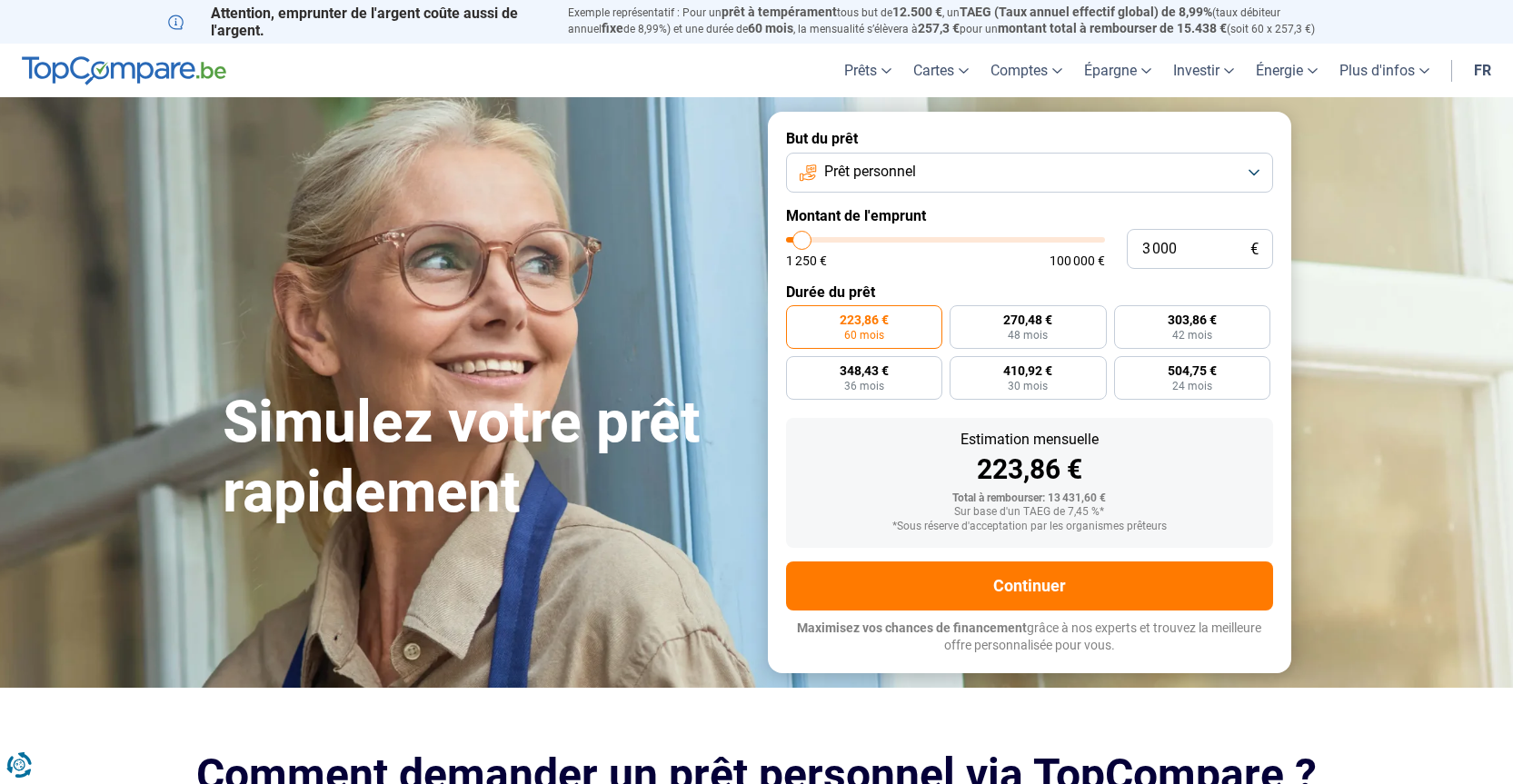
type input "3000"
type input "2 500"
type input "2500"
type input "2 250"
type input "2250"
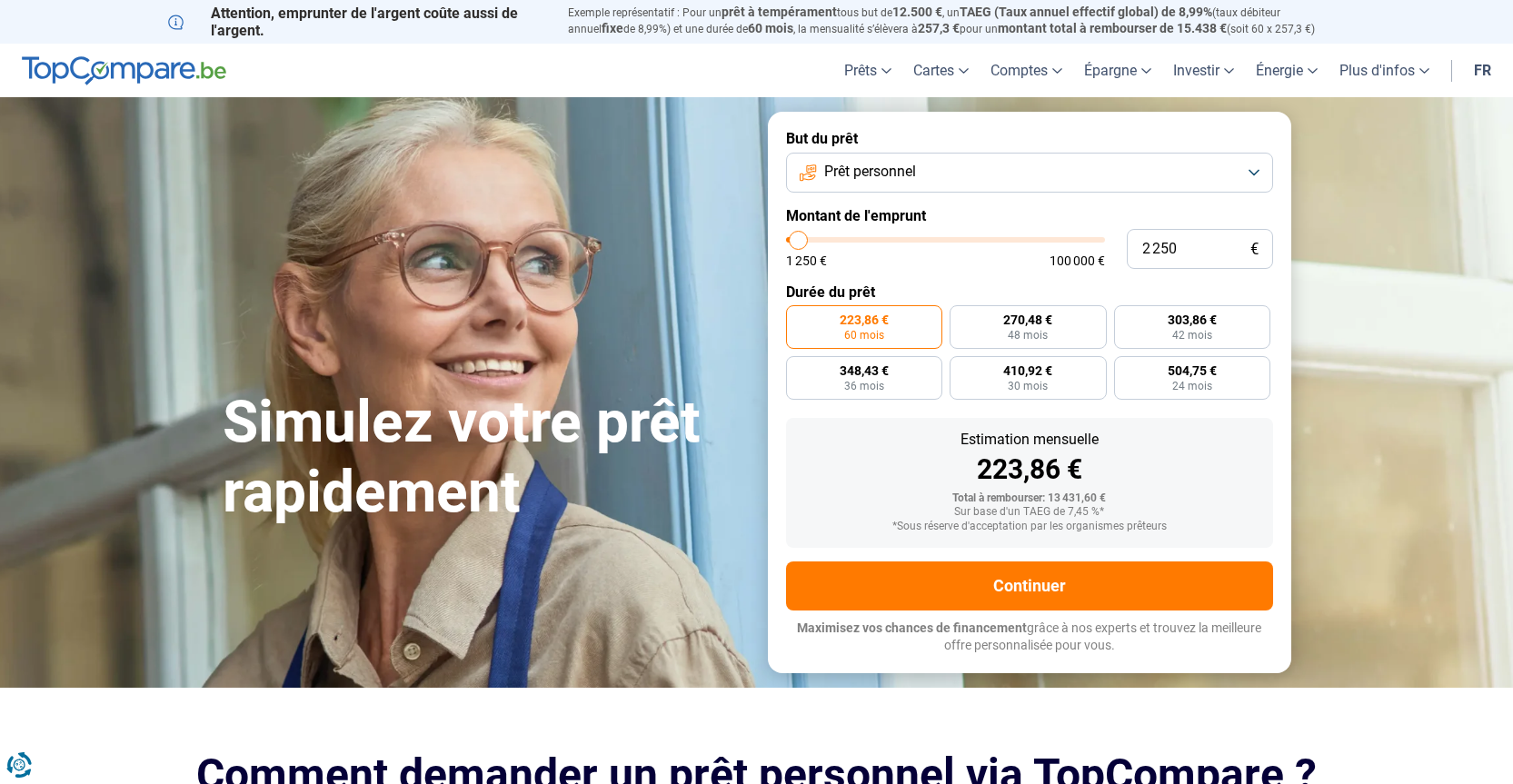
type input "1 500"
type input "1500"
type input "1 250"
drag, startPoint x: 830, startPoint y: 242, endPoint x: 787, endPoint y: 254, distance: 44.6
type input "1250"
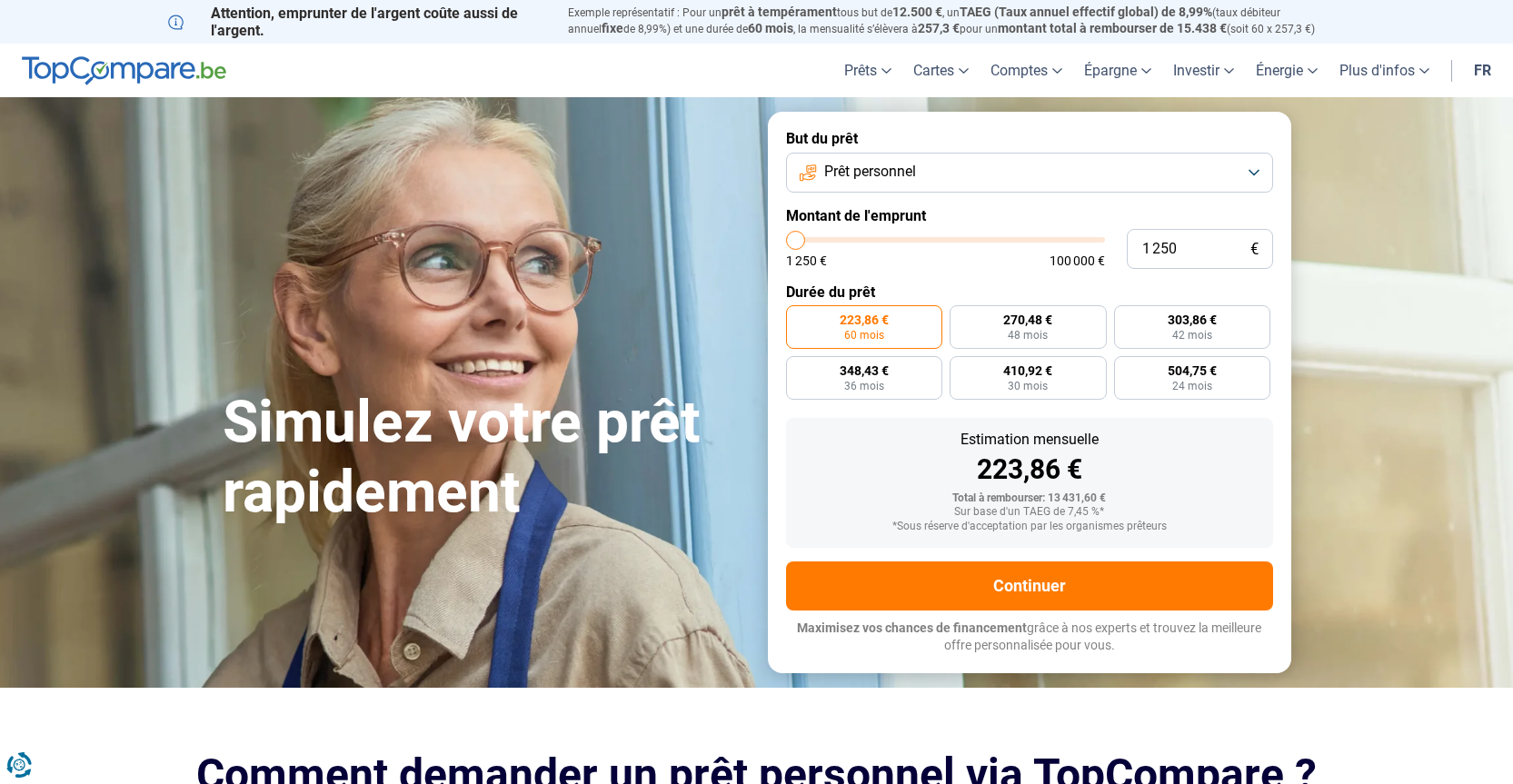
click at [787, 242] on input "range" at bounding box center [945, 240] width 319 height 6
radio input "true"
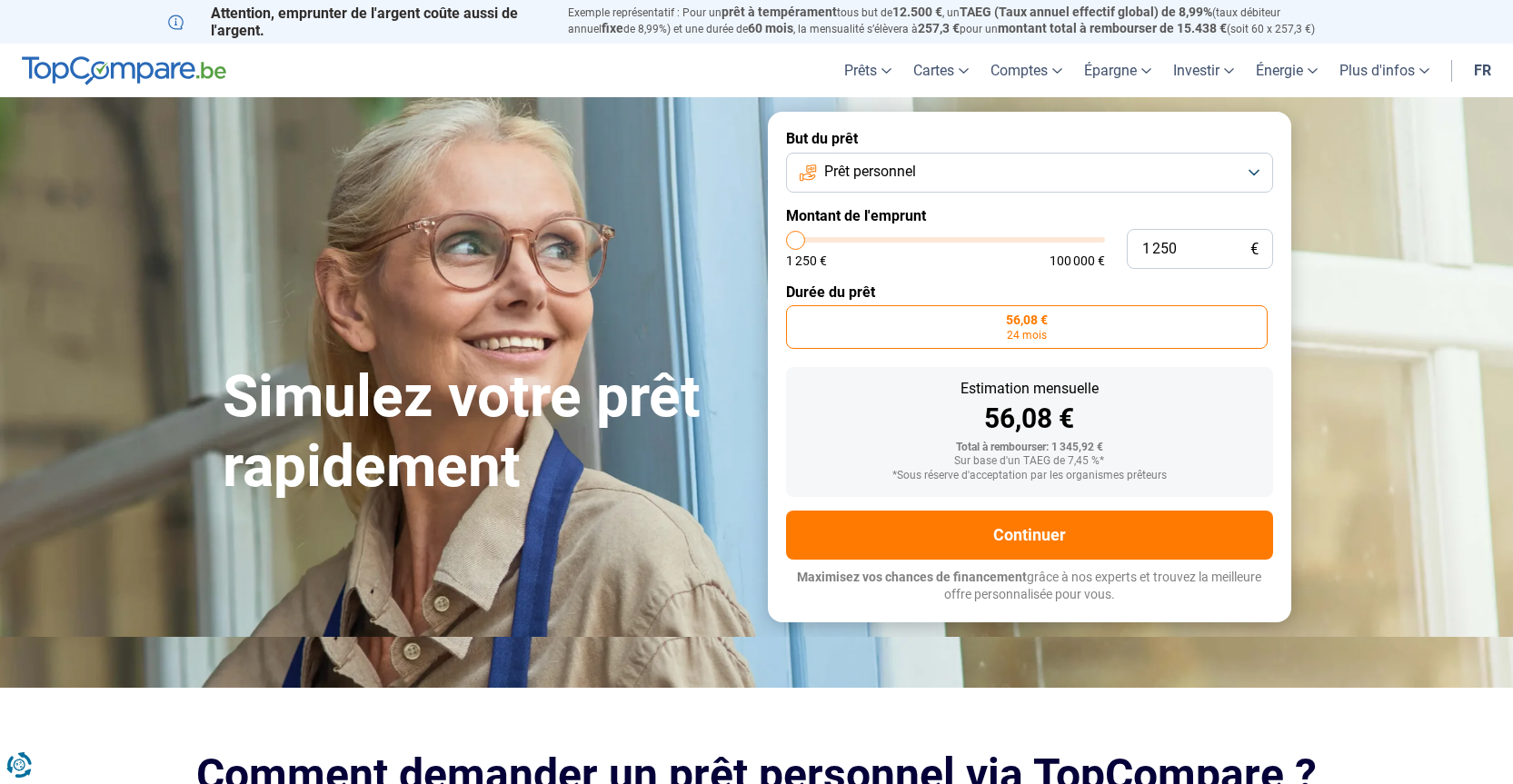
type input "2 500"
type input "2500"
type input "2 750"
type input "2750"
type input "3 000"
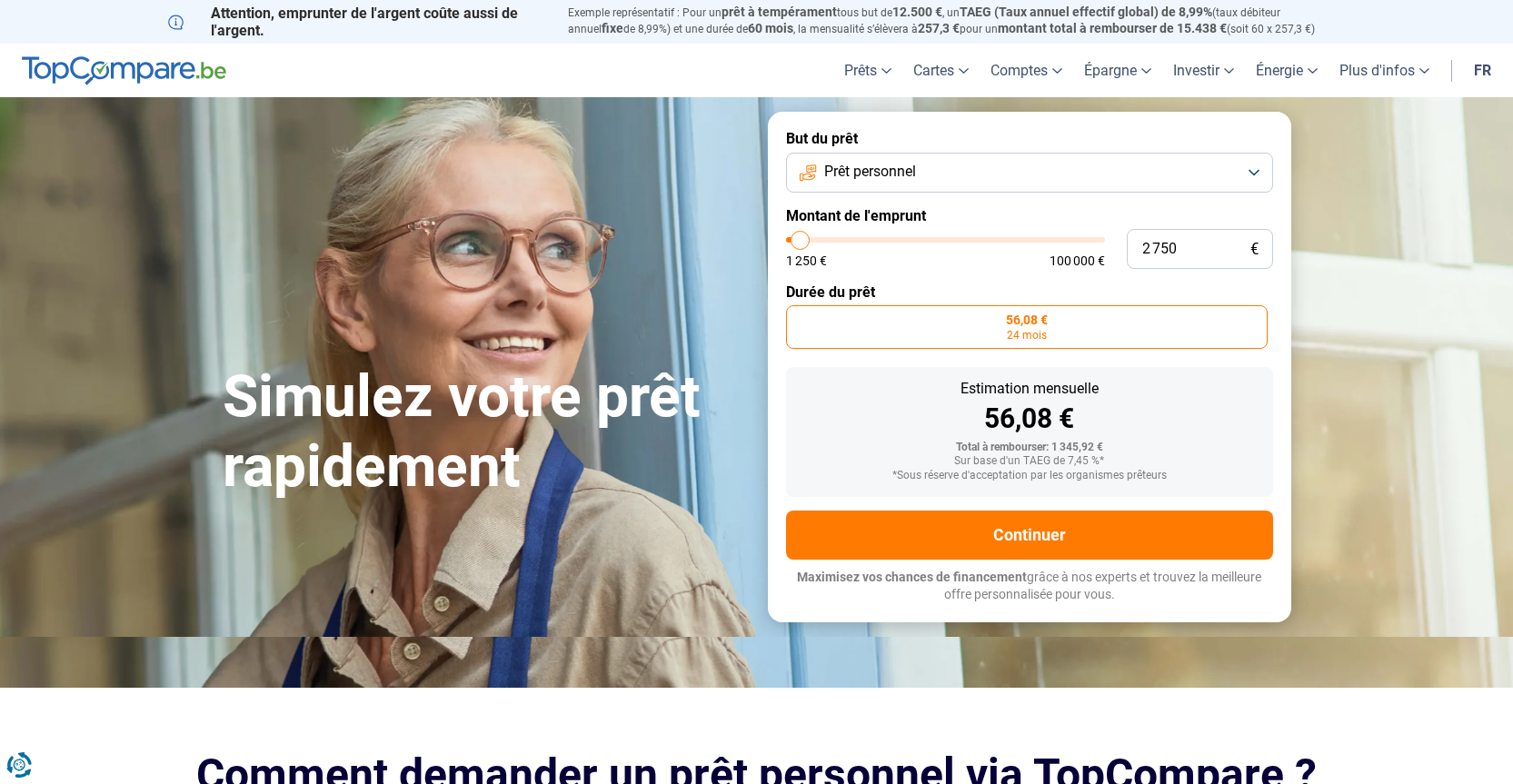
type input "3000"
type input "3 500"
type input "3500"
type input "3 750"
type input "3750"
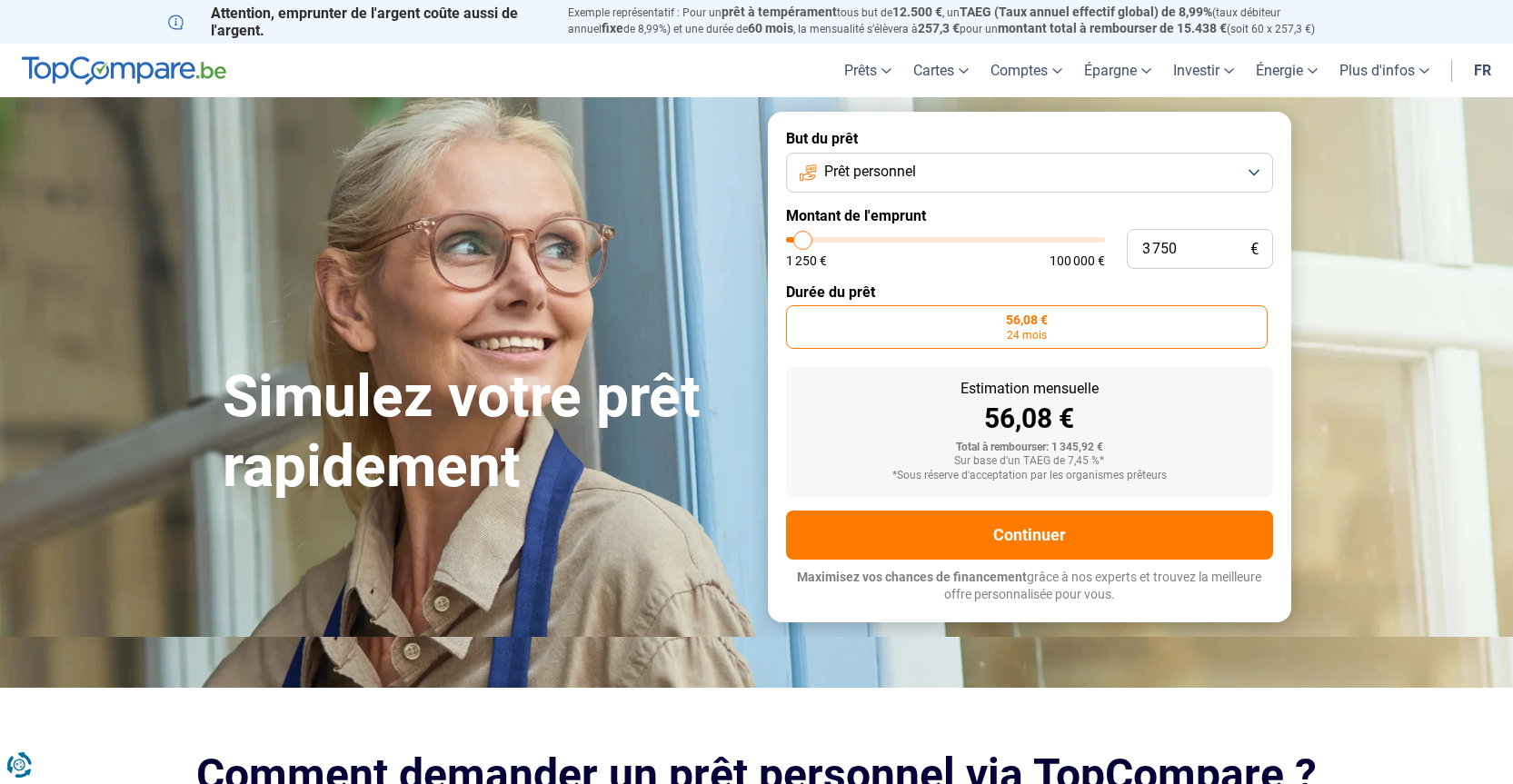
type input "4 000"
type input "4000"
type input "4 250"
type input "4250"
type input "4 500"
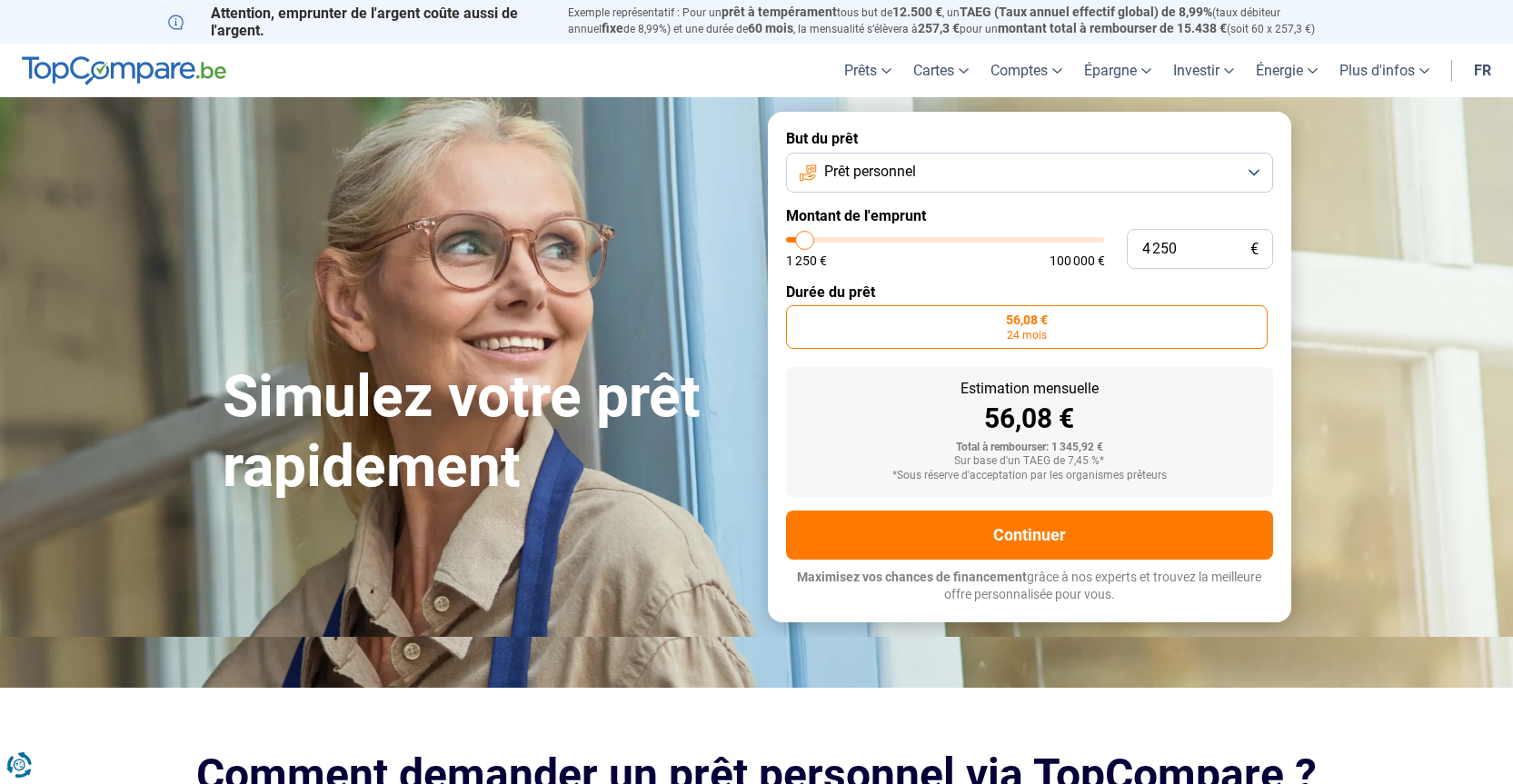
type input "4500"
type input "5 000"
type input "5000"
type input "5 250"
type input "5250"
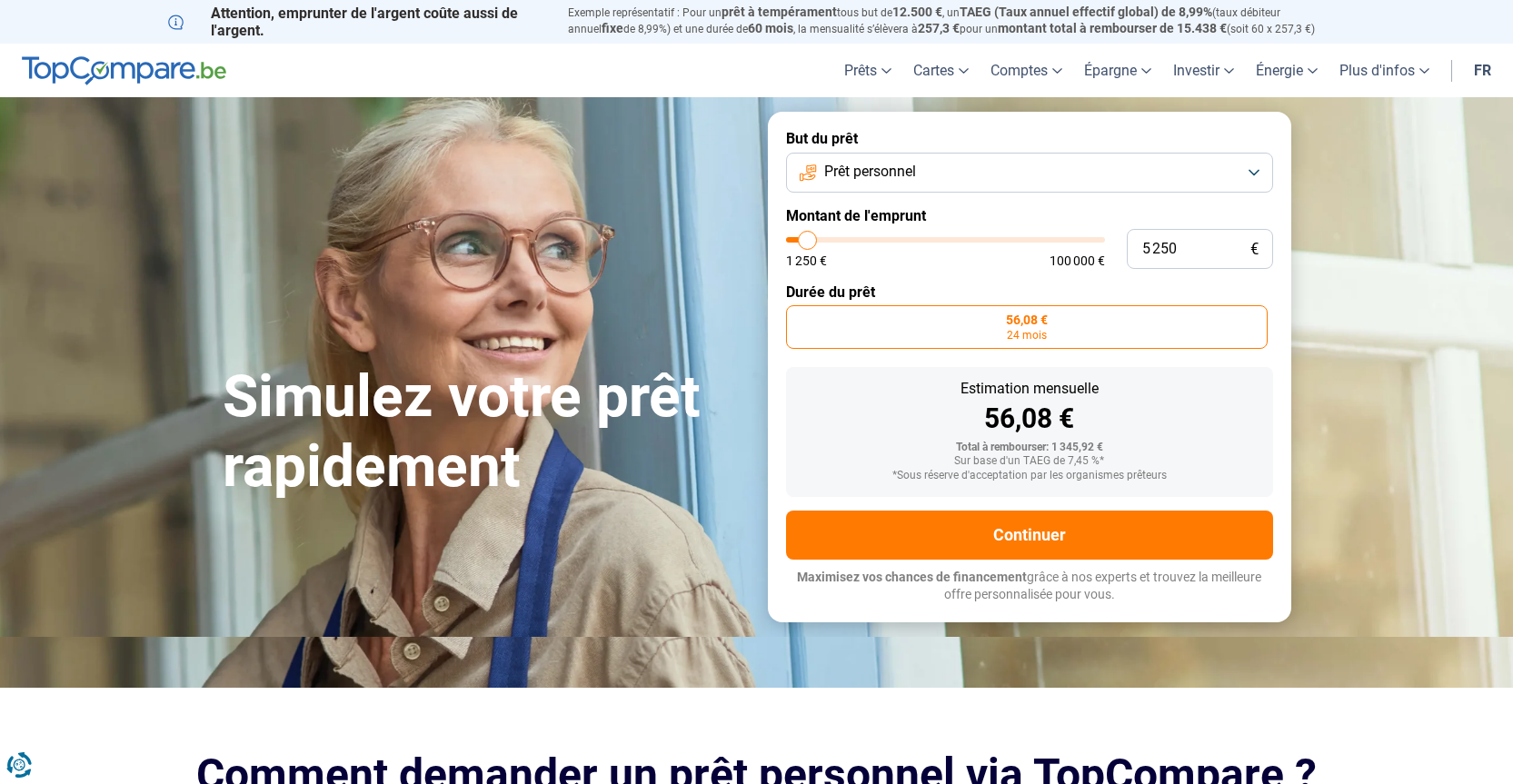
type input "5 500"
type input "5500"
type input "5 250"
type input "5250"
type input "5 000"
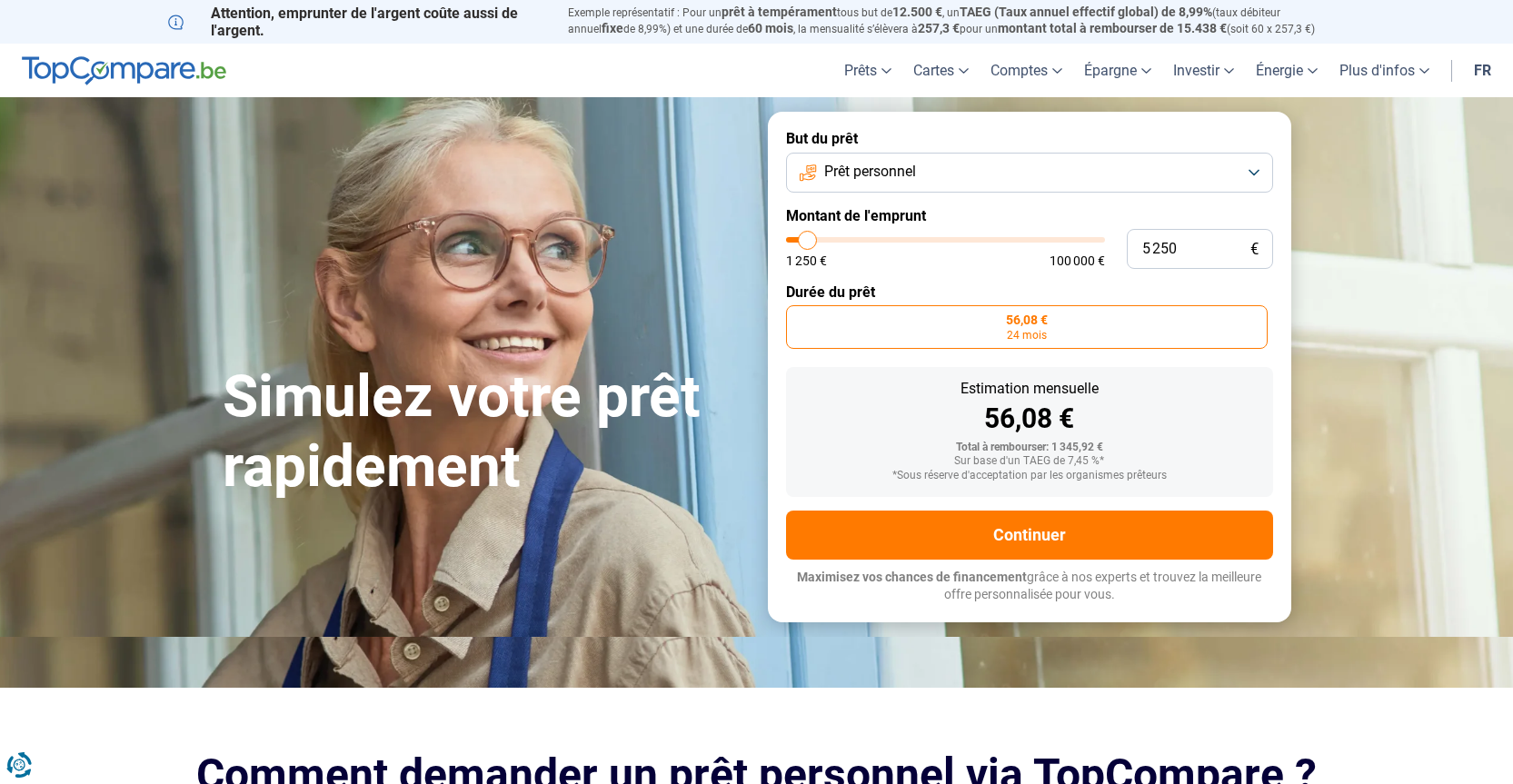
type input "5000"
type input "4 500"
type input "4500"
type input "4 250"
type input "4250"
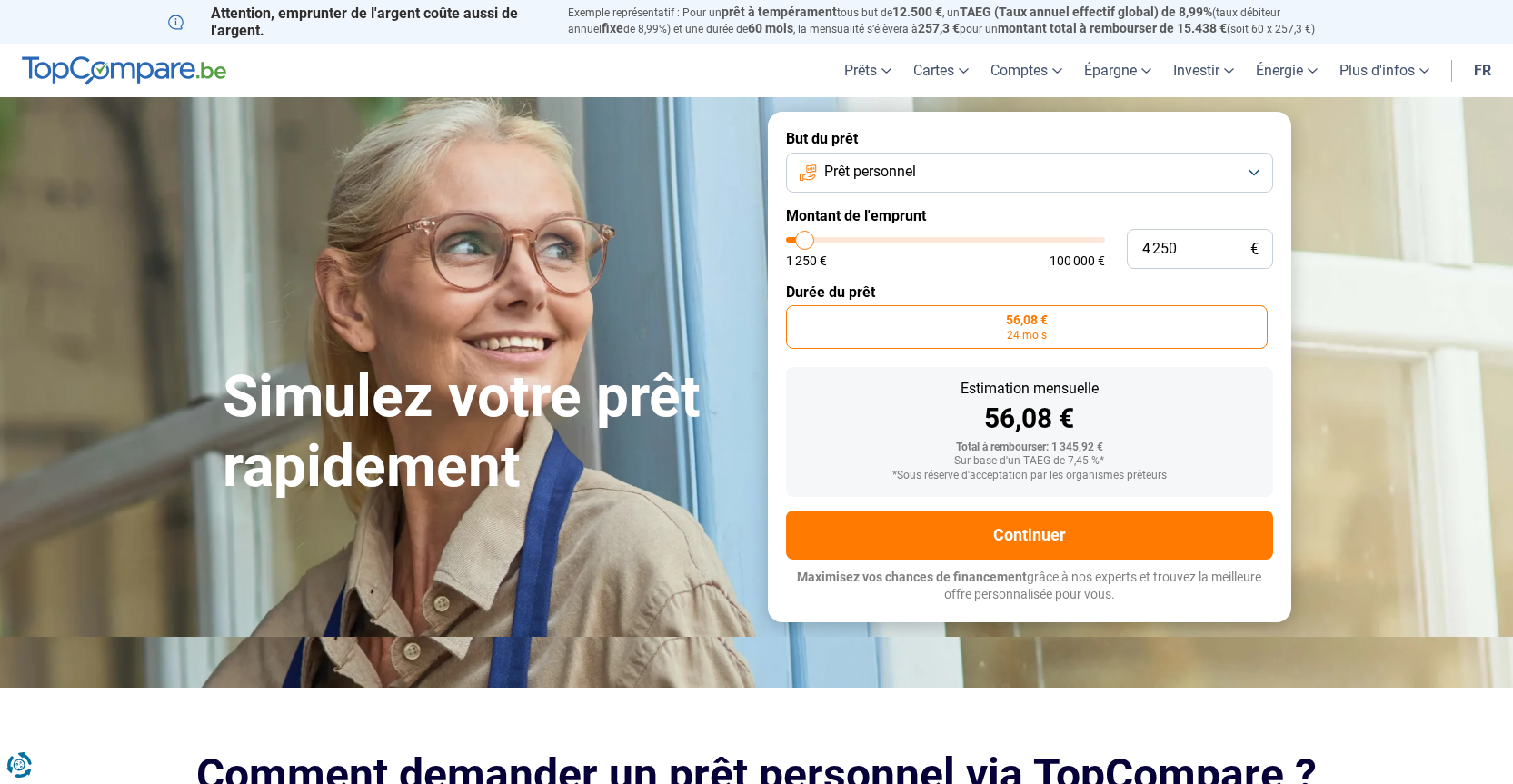
type input "4 000"
type input "4000"
type input "3 750"
type input "3750"
type input "3 500"
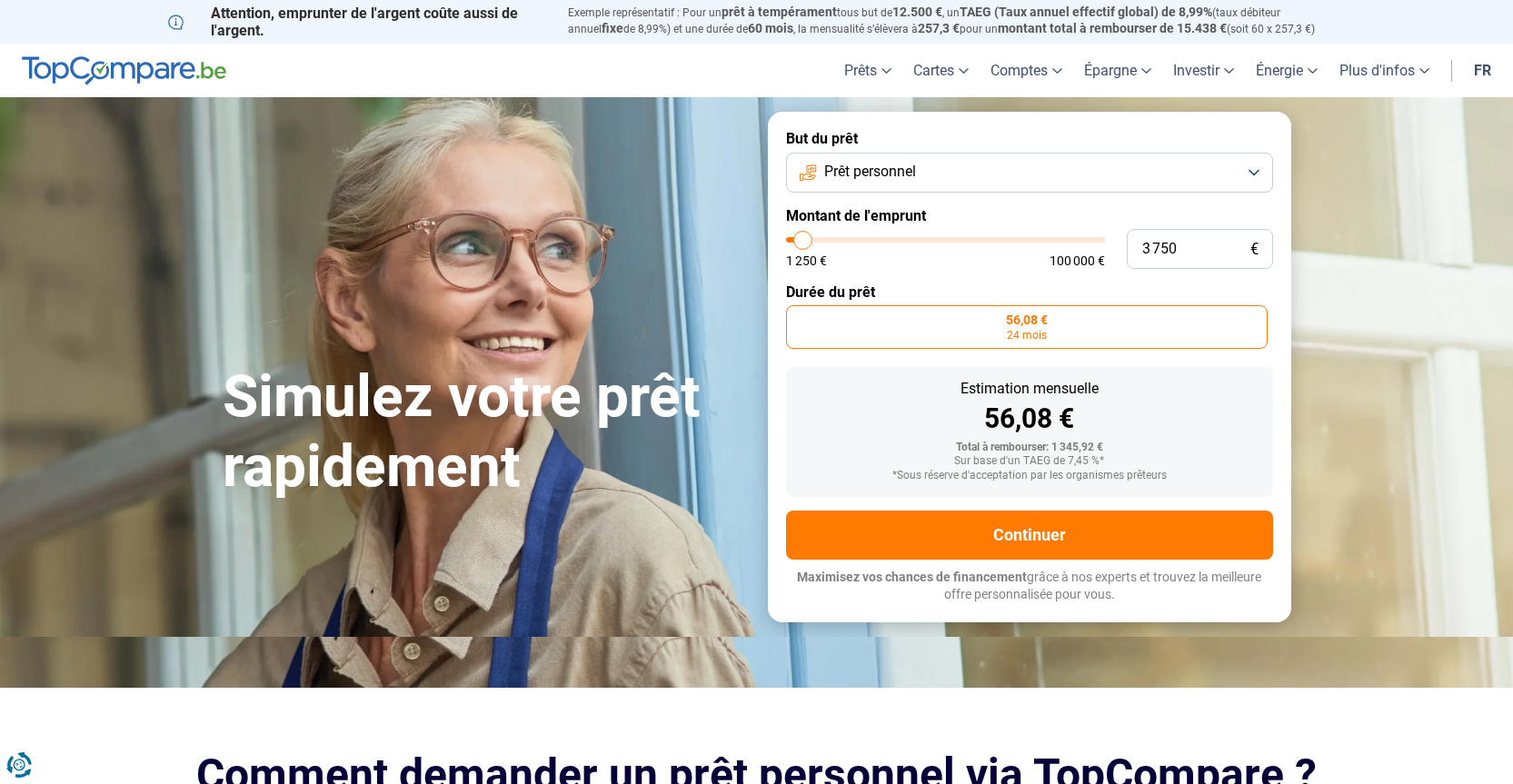
type input "3500"
type input "2 750"
type input "2750"
type input "2 500"
type input "2500"
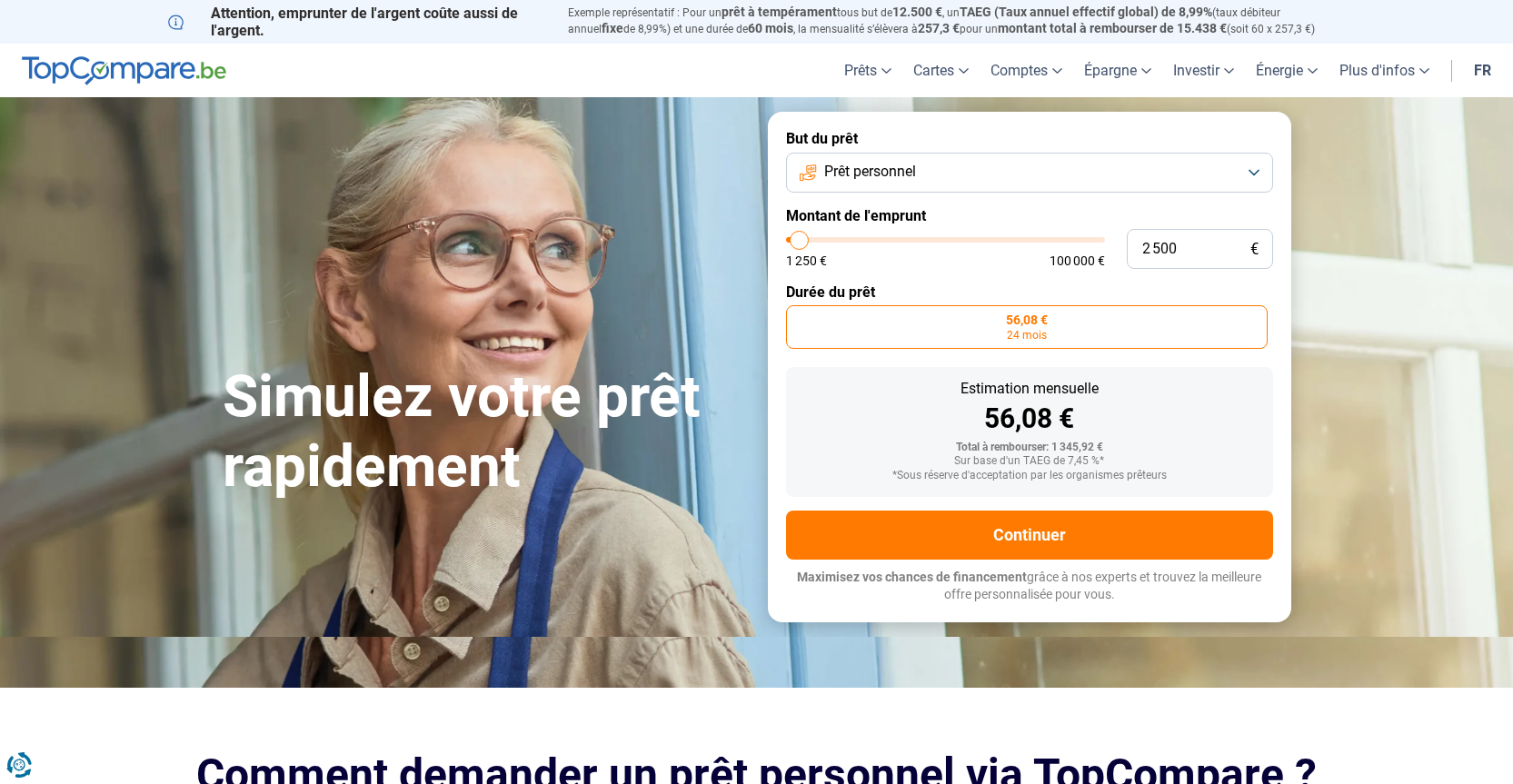
type input "2 250"
type input "2250"
type input "2 000"
type input "2000"
type input "1 500"
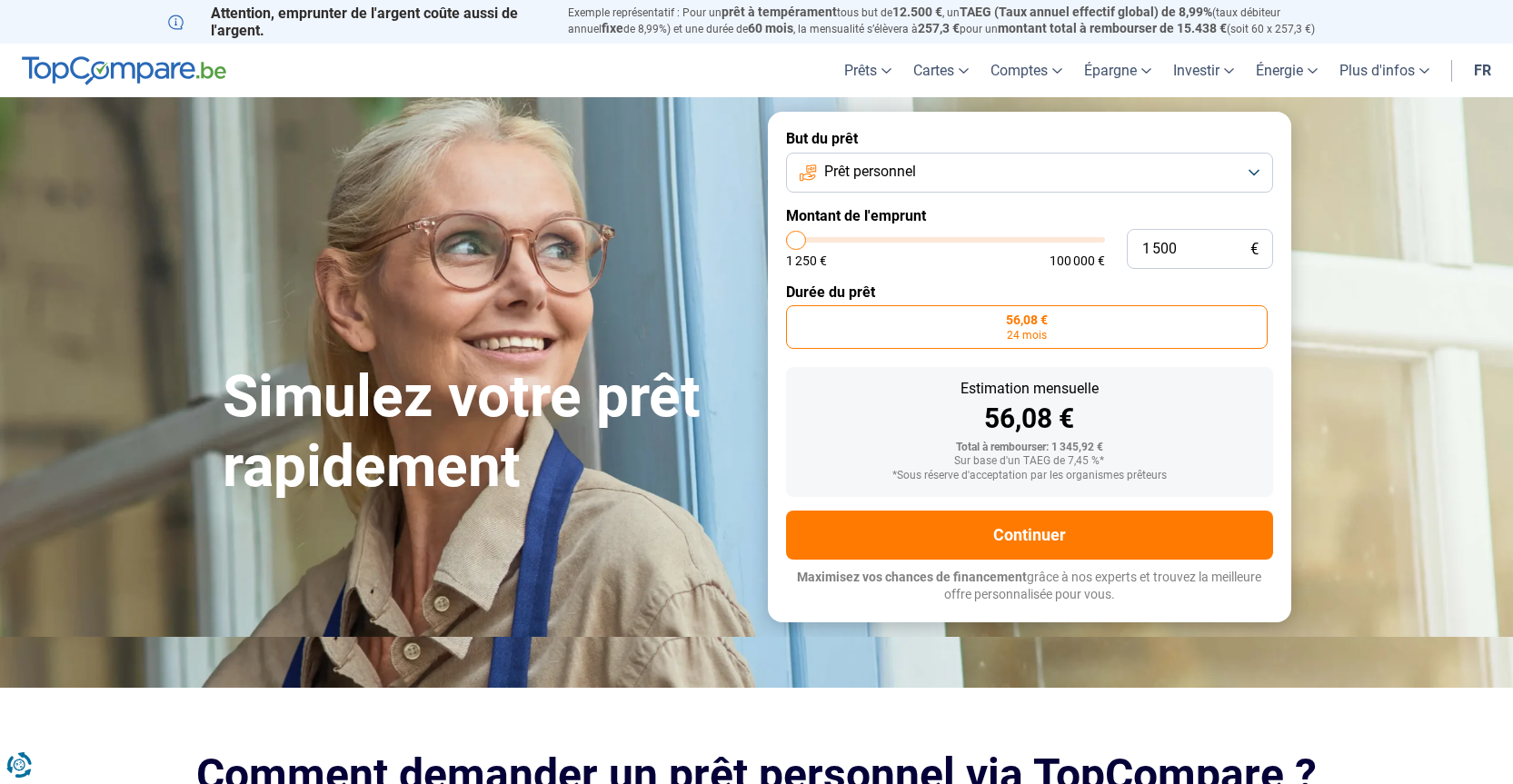
type input "1500"
click at [797, 240] on input "range" at bounding box center [945, 240] width 319 height 6
type input "11 000"
type input "11000"
click at [825, 239] on input "range" at bounding box center [945, 240] width 319 height 6
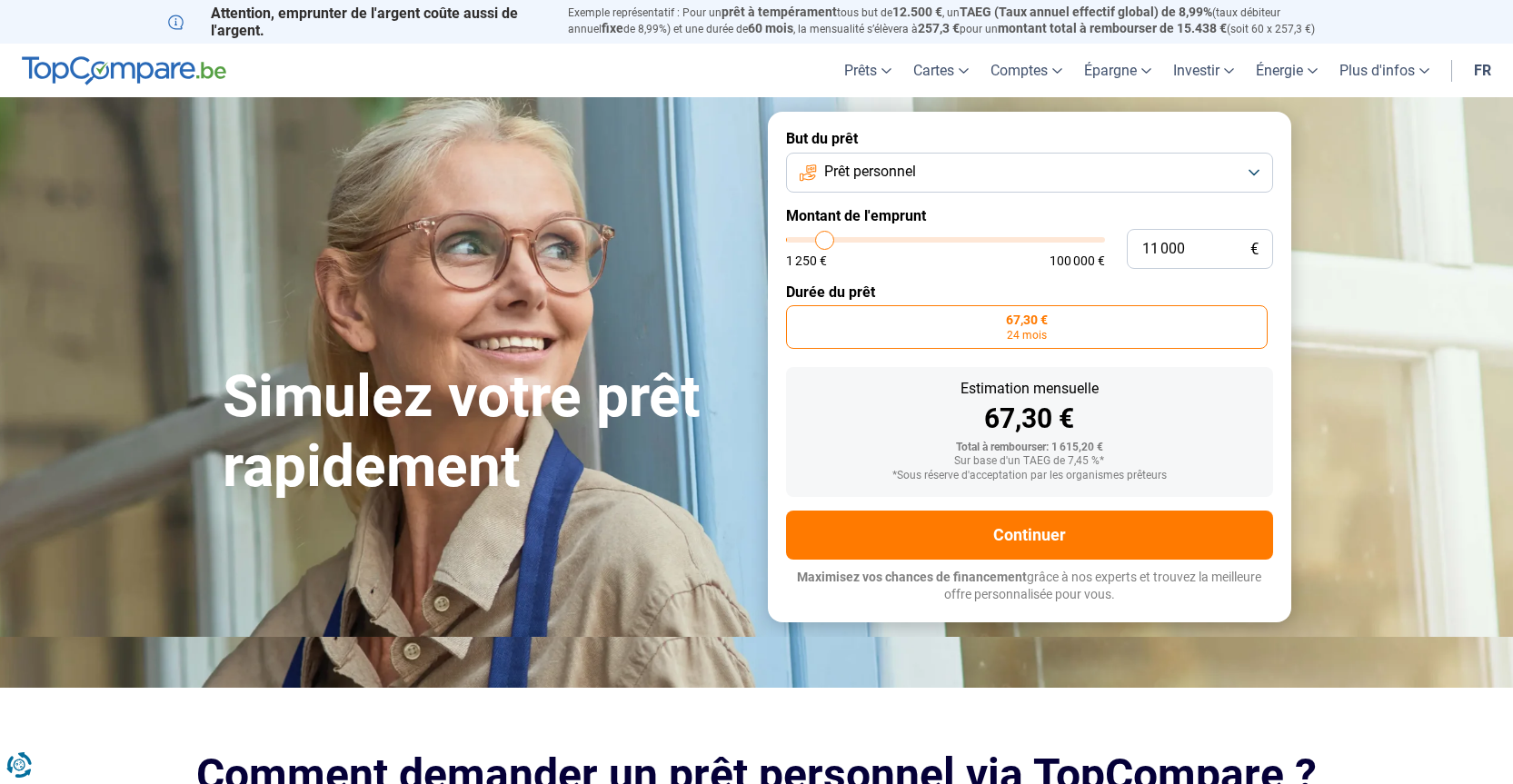
radio input "false"
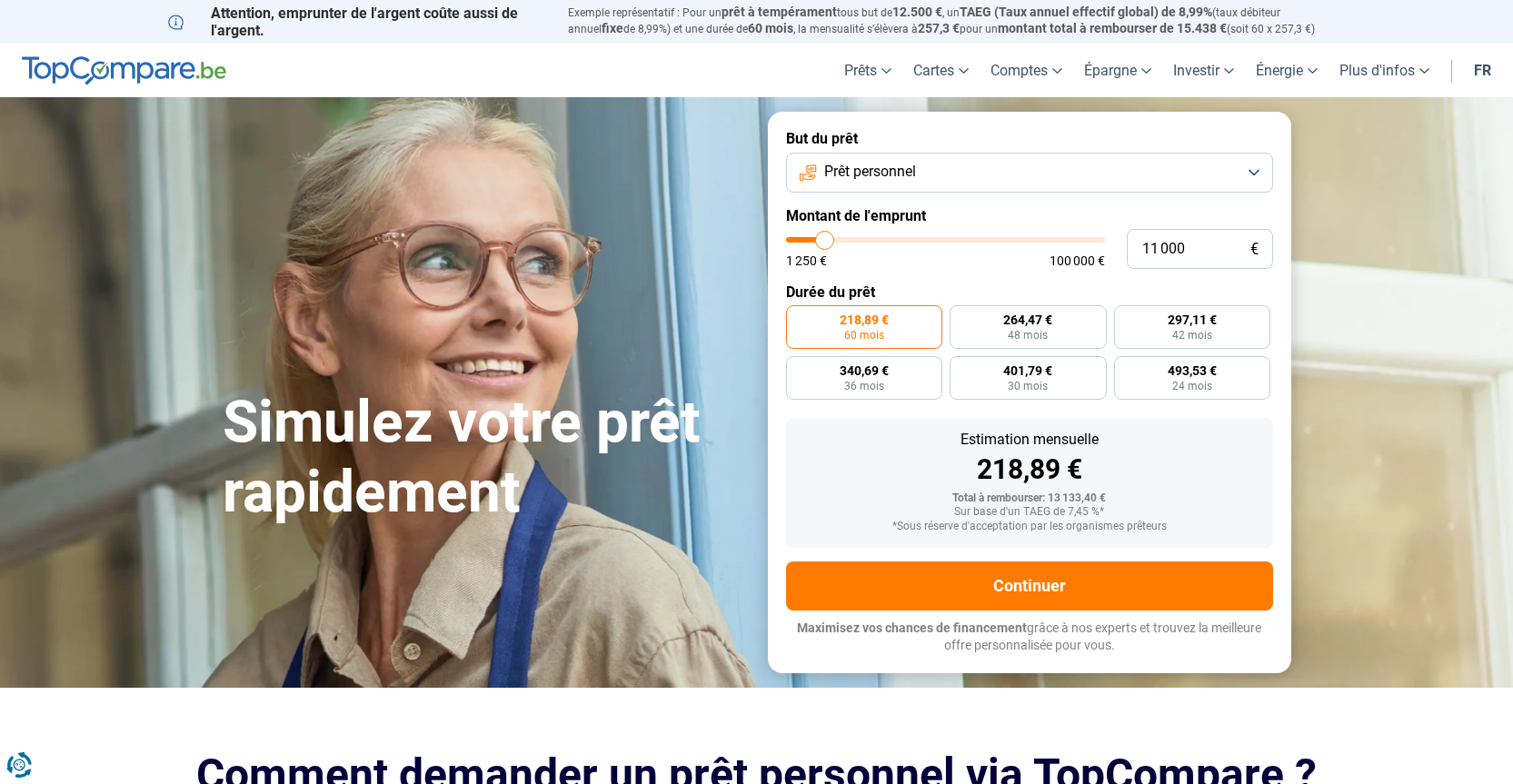
type input "10 250"
type input "10250"
drag, startPoint x: 825, startPoint y: 239, endPoint x: 797, endPoint y: 253, distance: 31.3
click at [797, 242] on input "range" at bounding box center [945, 240] width 319 height 6
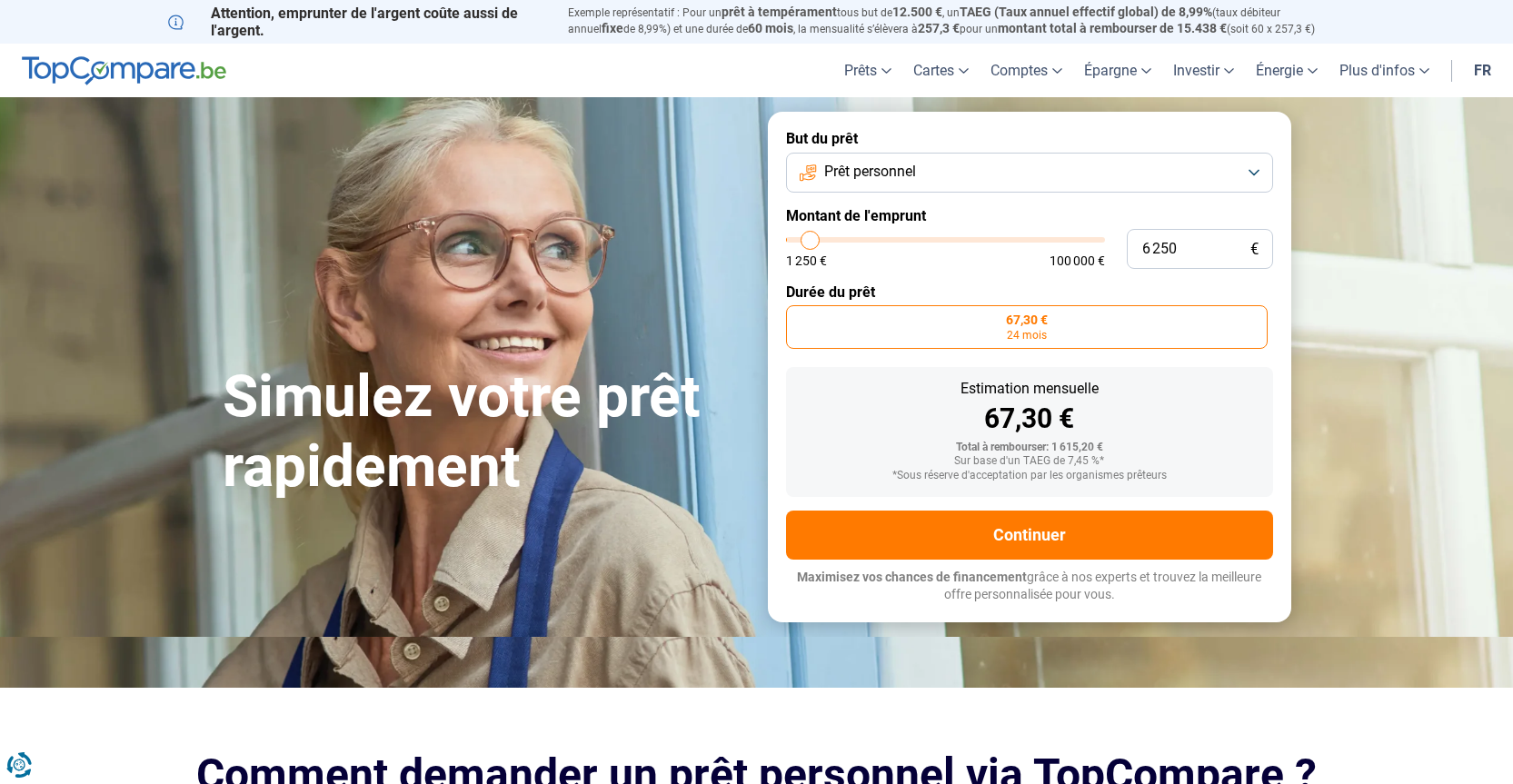
click at [811, 241] on input "range" at bounding box center [945, 240] width 319 height 6
click at [799, 242] on input "range" at bounding box center [945, 240] width 319 height 6
drag, startPoint x: 799, startPoint y: 245, endPoint x: 769, endPoint y: 239, distance: 30.6
click at [786, 239] on input "range" at bounding box center [945, 240] width 319 height 6
click at [798, 242] on input "range" at bounding box center [945, 240] width 319 height 6
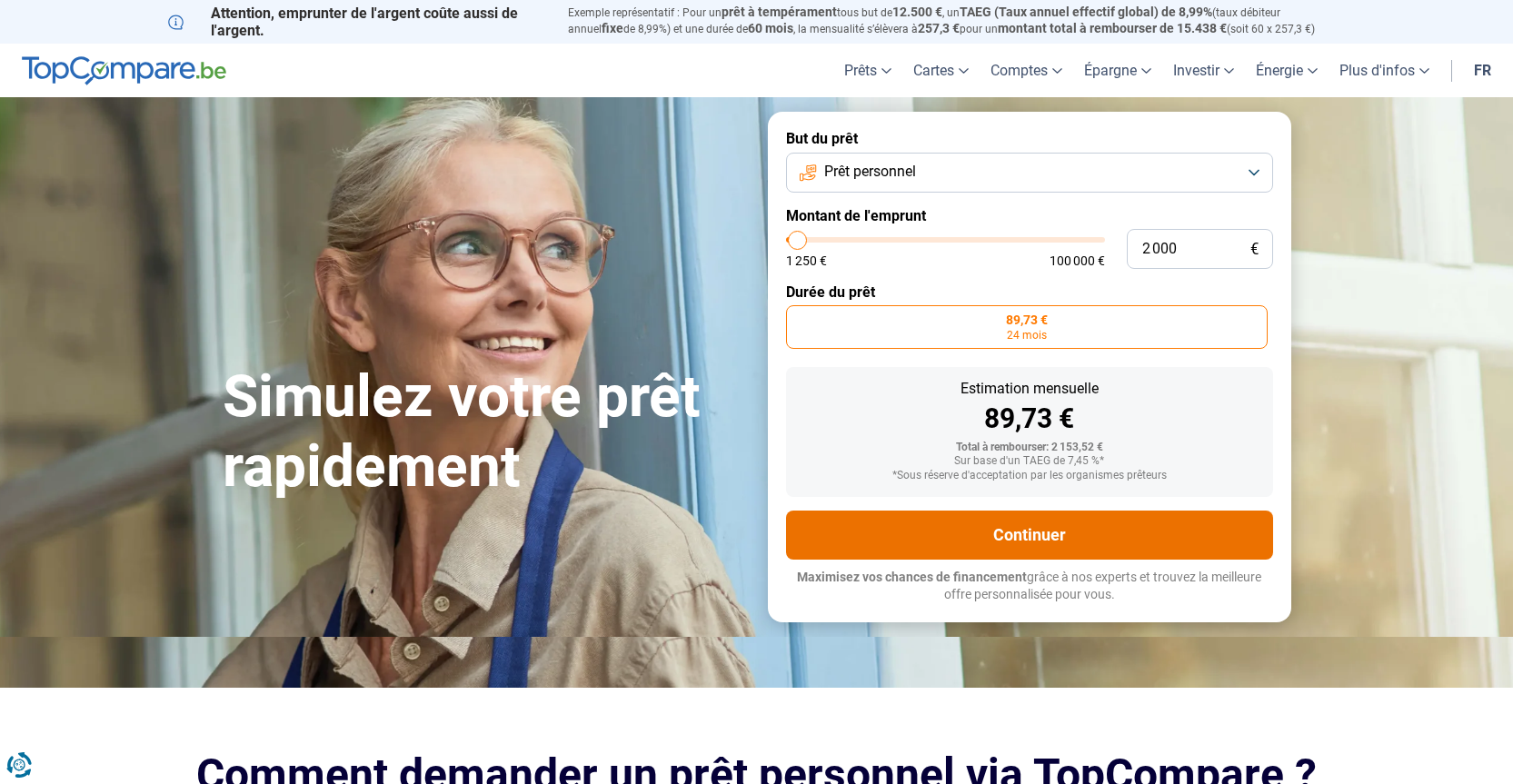
click at [1034, 537] on button "Continuer" at bounding box center [1030, 535] width 487 height 49
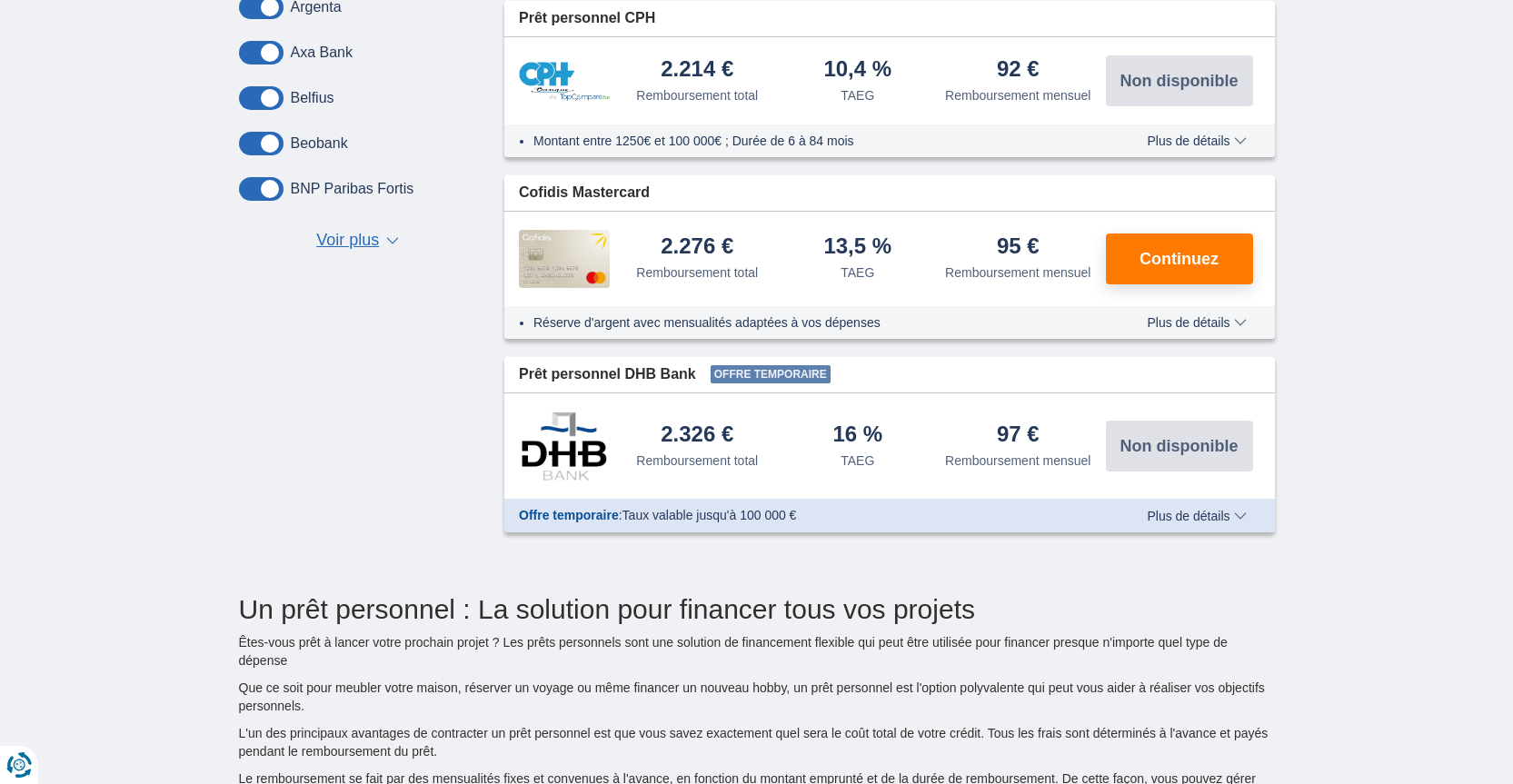
scroll to position [817, 0]
